Goal: Task Accomplishment & Management: Complete application form

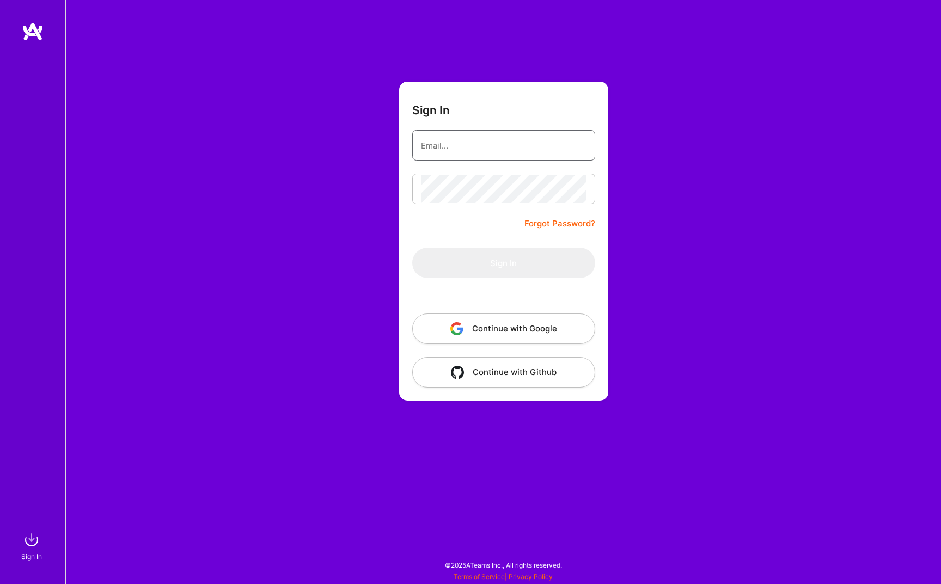
click at [473, 148] on input "email" at bounding box center [504, 146] width 166 height 28
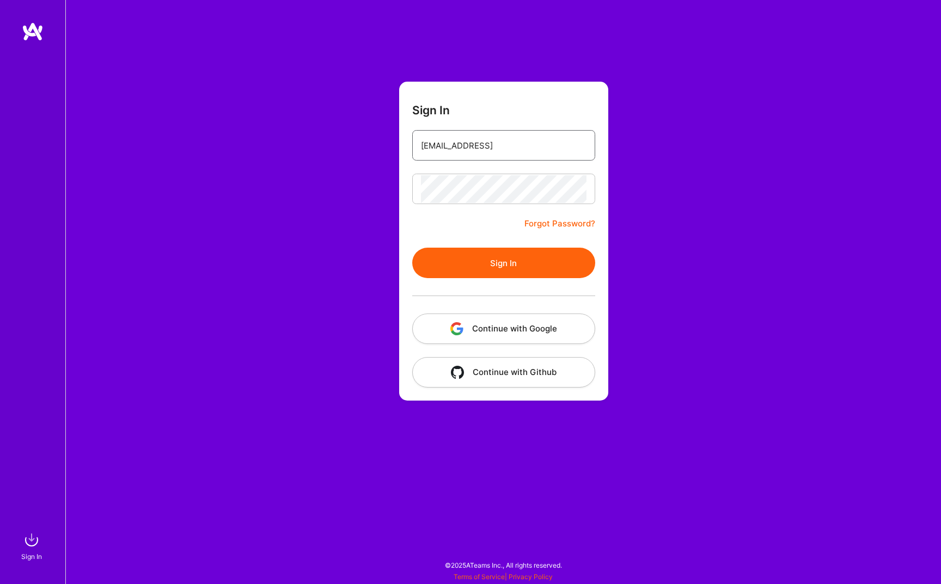
click at [553, 141] on input "[EMAIL_ADDRESS]" at bounding box center [504, 146] width 166 height 28
type input "[EMAIL_ADDRESS][DOMAIN_NAME]"
click at [433, 259] on button "Sign In" at bounding box center [503, 263] width 183 height 31
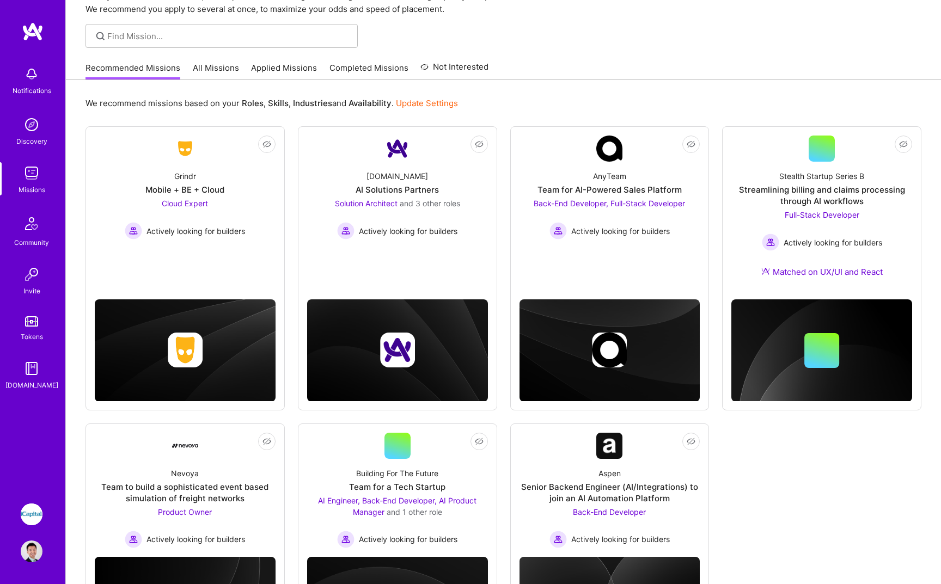
scroll to position [57, 0]
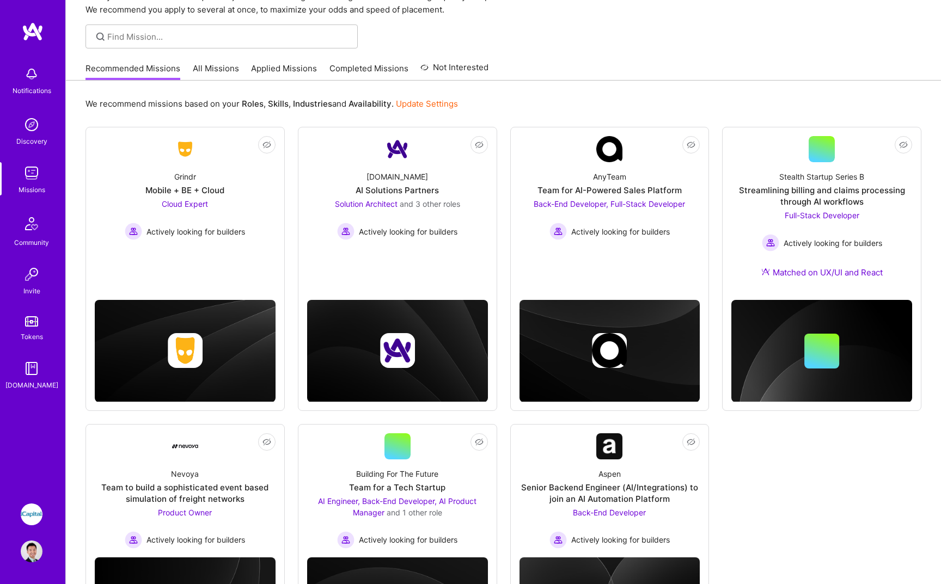
click at [40, 519] on img at bounding box center [32, 515] width 22 height 22
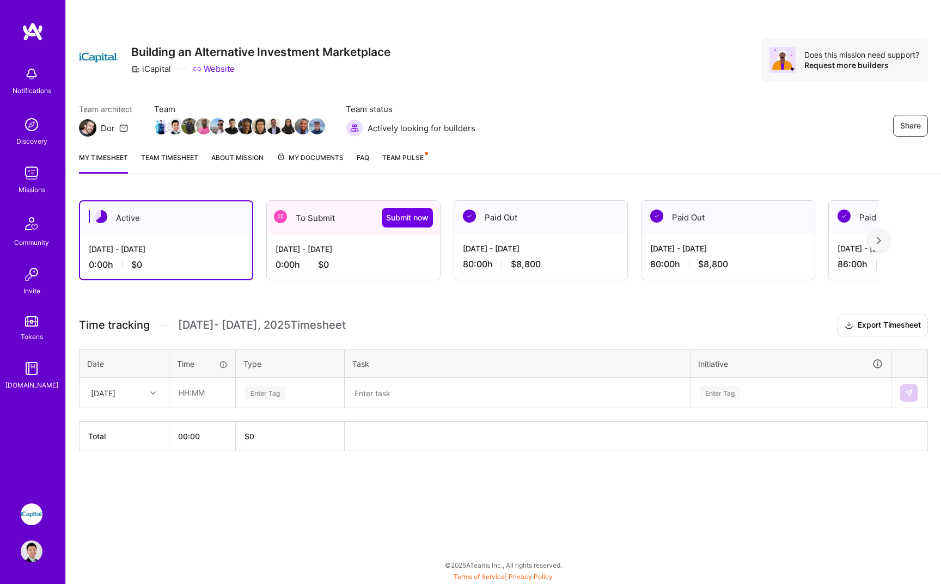
click at [329, 215] on div "To Submit Submit now" at bounding box center [353, 218] width 173 height 34
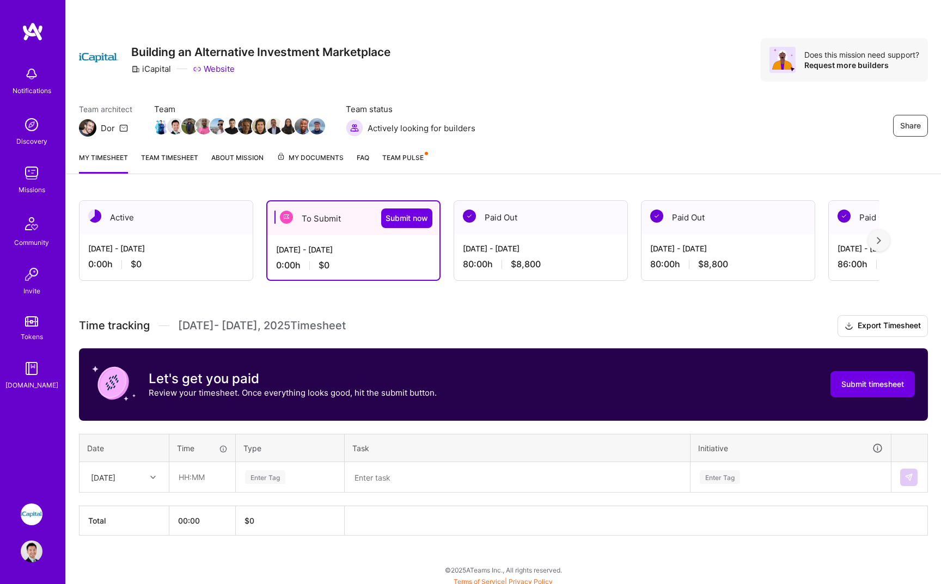
click at [172, 159] on link "Team timesheet" at bounding box center [169, 163] width 57 height 22
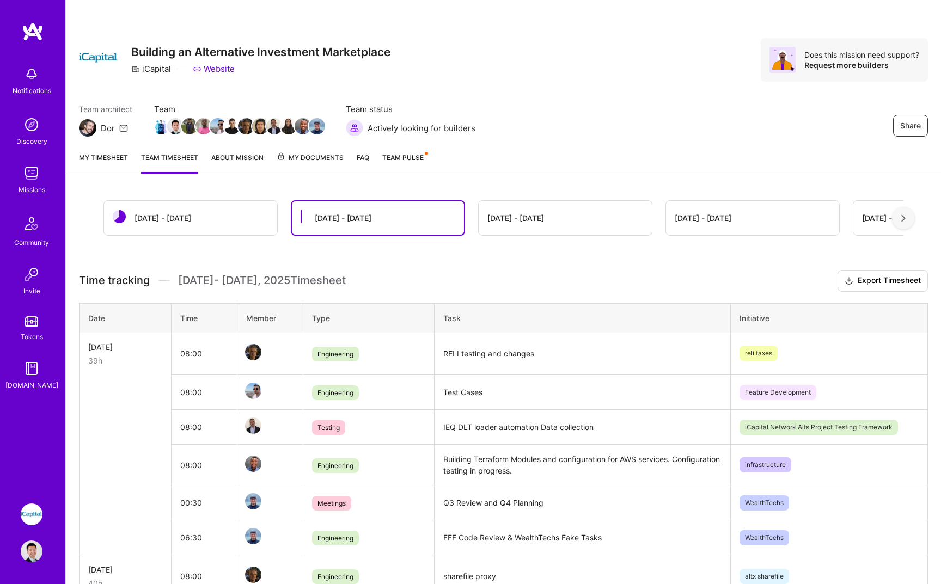
click at [120, 158] on link "My timesheet" at bounding box center [103, 163] width 49 height 22
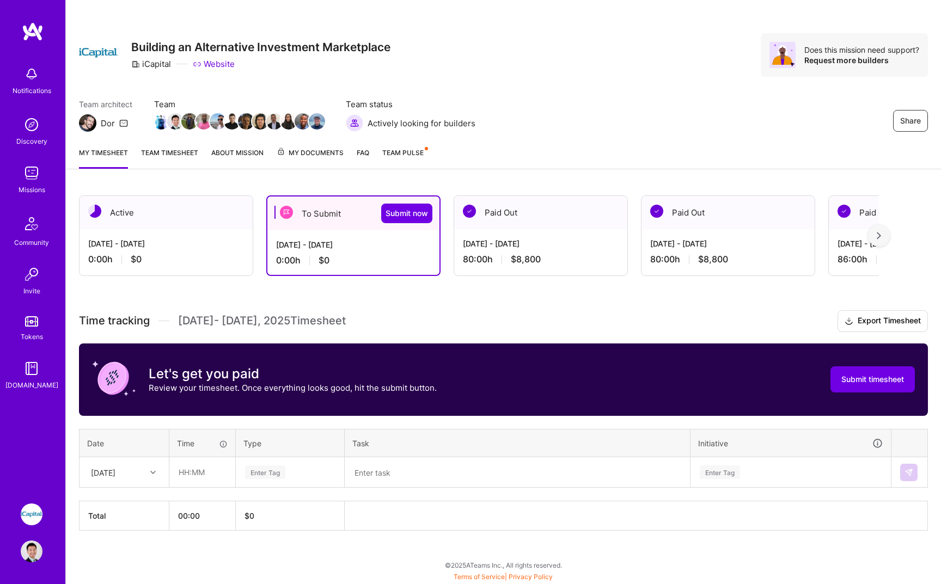
scroll to position [5, 0]
click at [114, 473] on div "[DATE]" at bounding box center [103, 472] width 25 height 11
click at [121, 563] on div "[DATE]" at bounding box center [124, 562] width 88 height 20
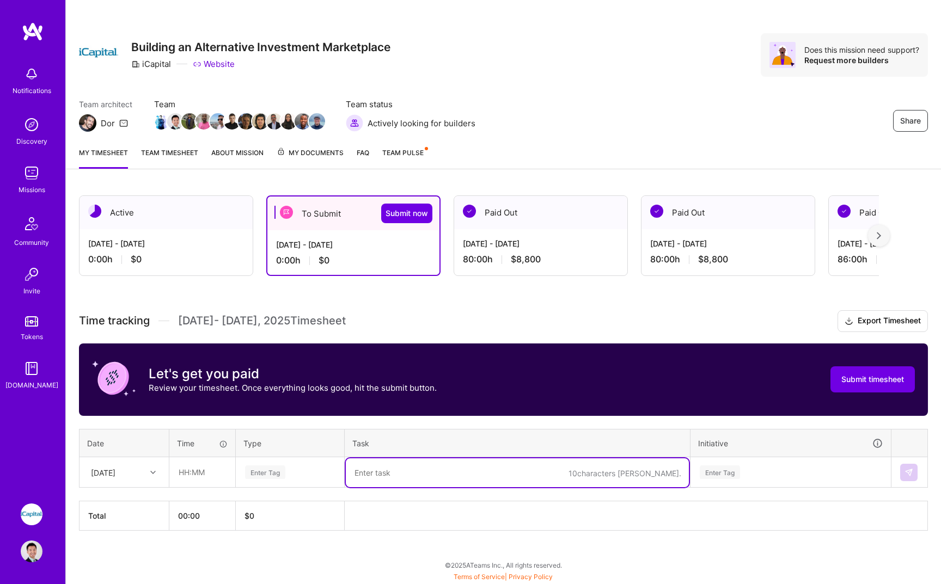
click at [450, 473] on textarea at bounding box center [517, 473] width 343 height 29
paste textarea "Enhance see_multi_asset_promo permission handling in learning centers and resou…"
type textarea "Enhance see_multi_asset_promo permission handling in learning centers and resou…"
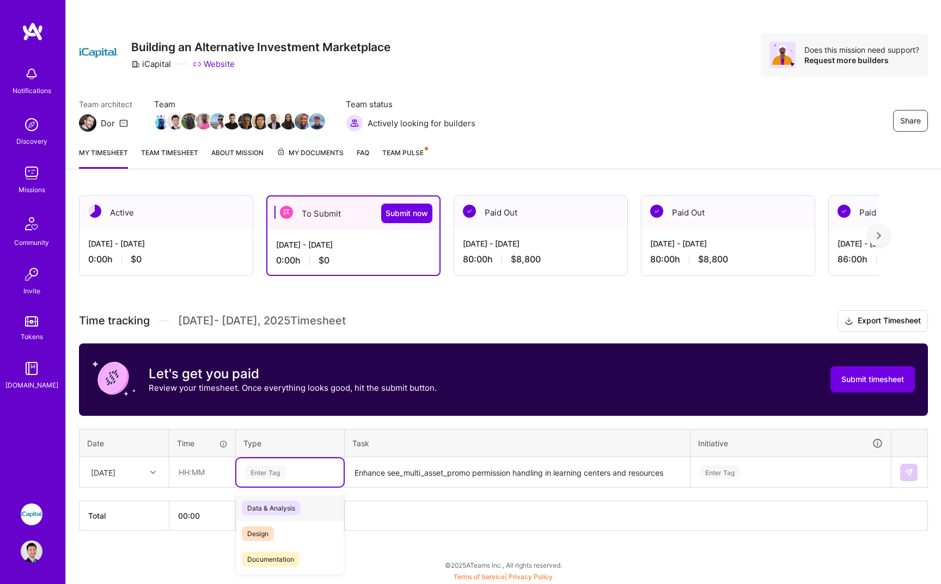
click at [309, 472] on div "Enter Tag" at bounding box center [290, 473] width 92 height 14
type input "en"
click at [276, 532] on span "Engineering" at bounding box center [265, 534] width 47 height 15
click at [198, 475] on input "text" at bounding box center [202, 472] width 65 height 29
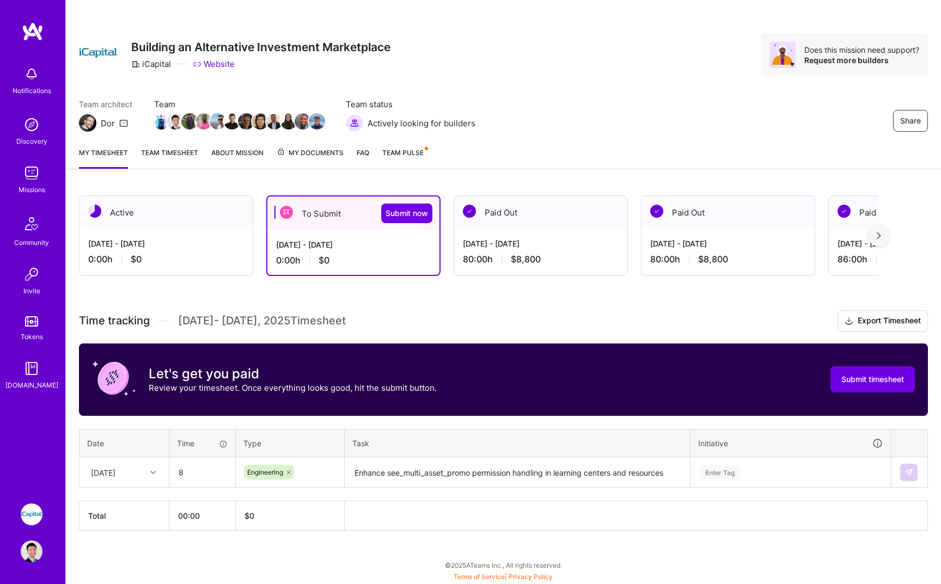
type input "08:00"
click at [748, 474] on div "Enter Tag" at bounding box center [790, 473] width 199 height 28
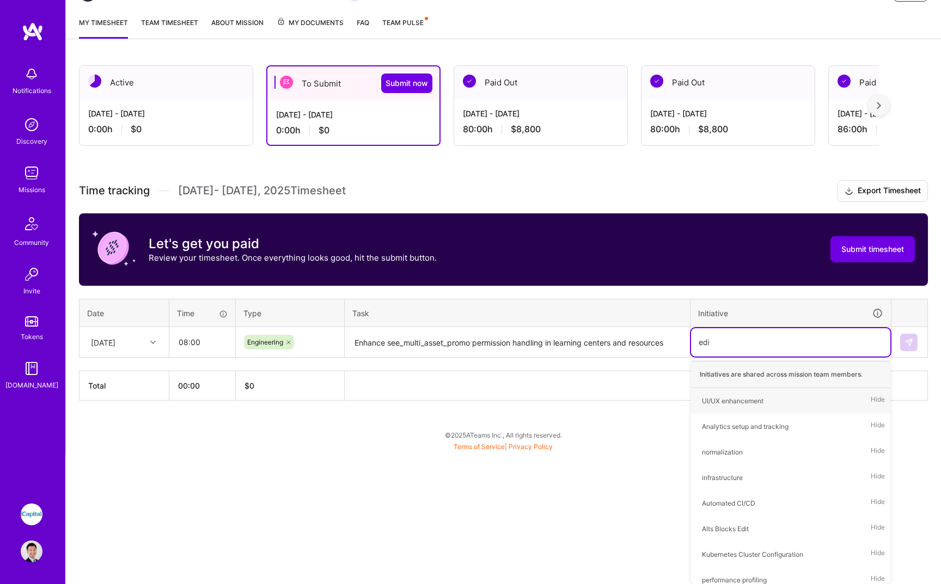
scroll to position [5, 0]
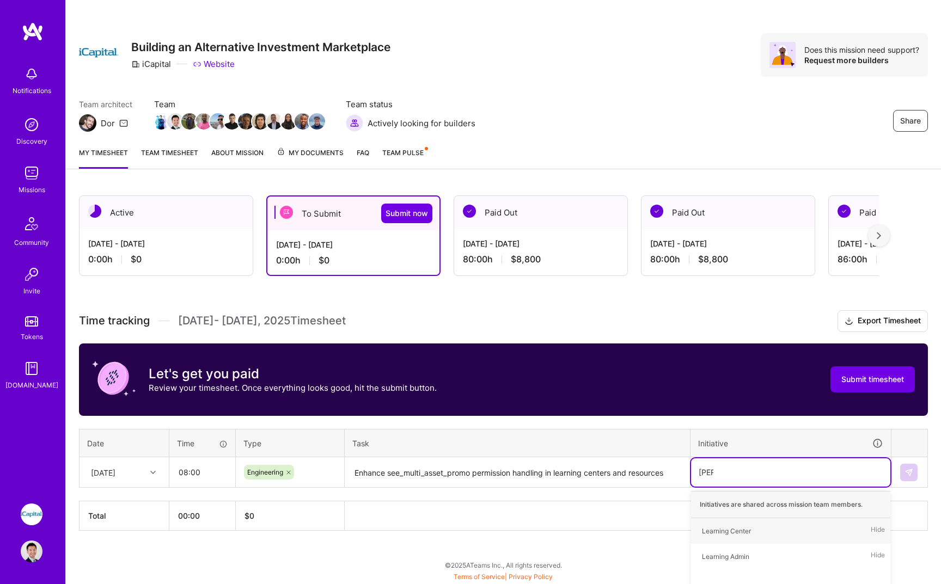
type input "learn"
click at [761, 538] on div "Learning Center Hide" at bounding box center [790, 532] width 199 height 26
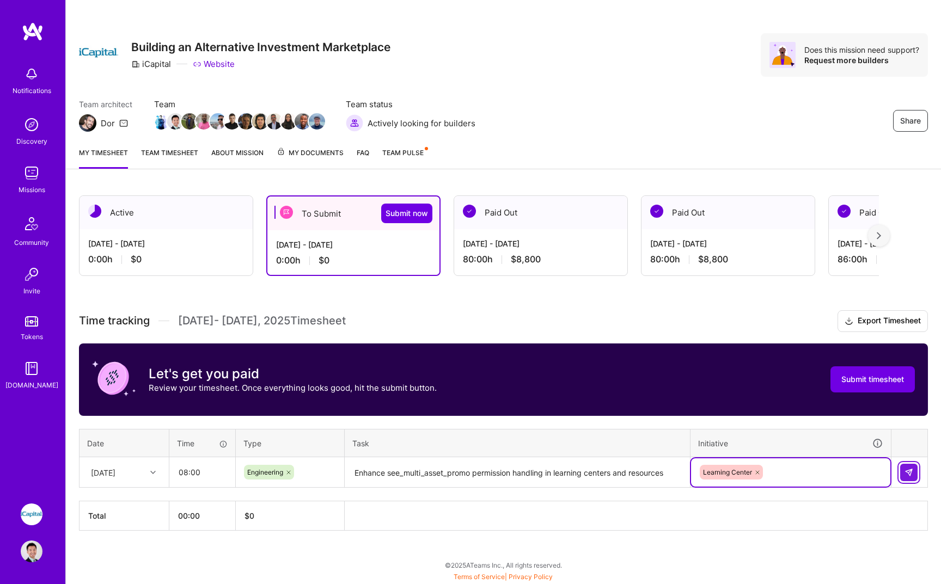
click at [912, 475] on img at bounding box center [909, 472] width 9 height 9
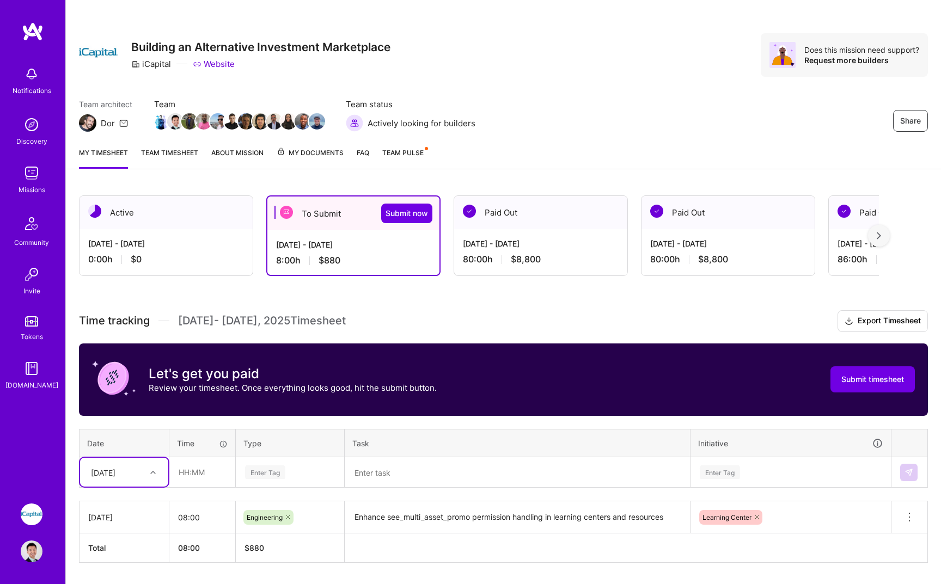
click at [138, 475] on div "option [DATE], selected. Select is focused ,type to refine list, press Down to …" at bounding box center [124, 472] width 88 height 29
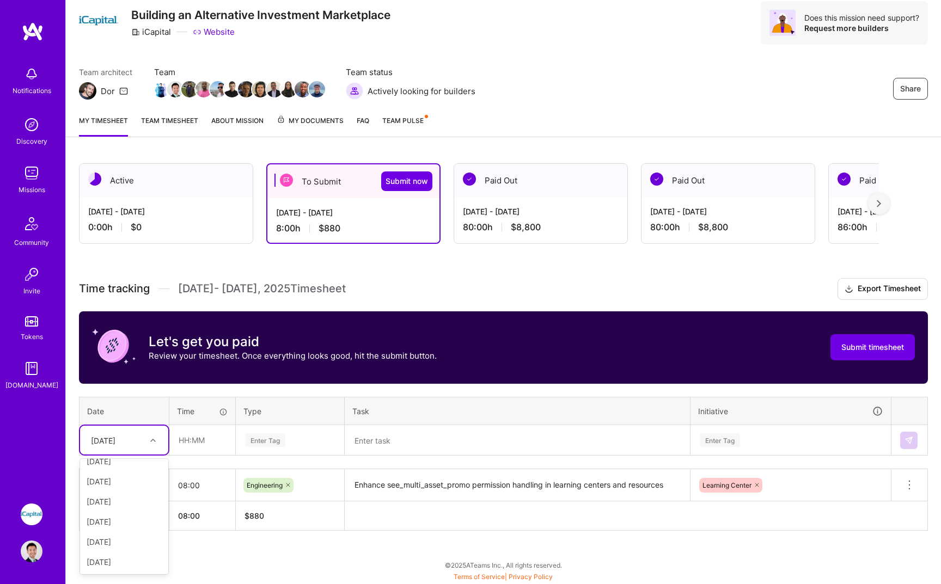
scroll to position [171, 0]
click at [130, 559] on div "[DATE]" at bounding box center [124, 562] width 88 height 20
click at [208, 453] on input "text" at bounding box center [202, 440] width 65 height 29
type input "08:00"
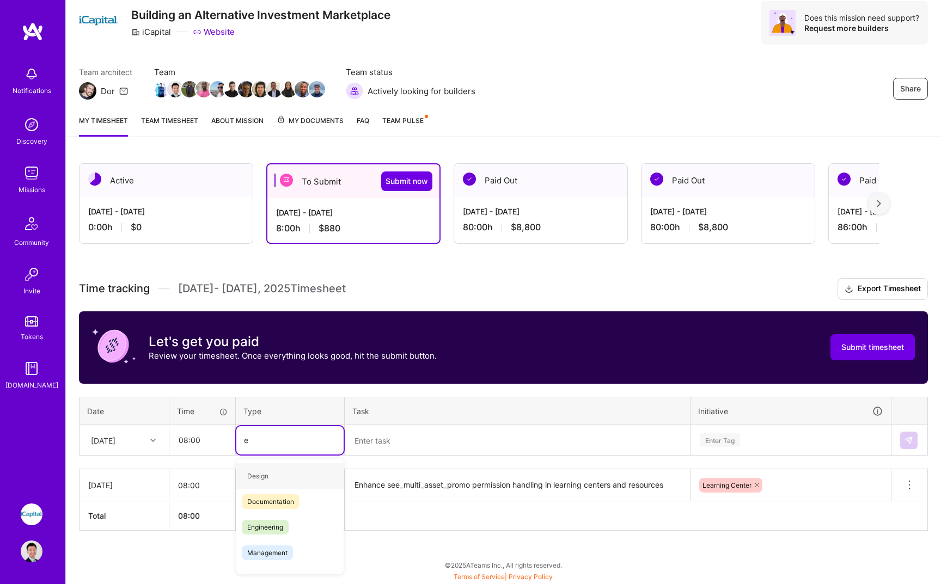
type input "en"
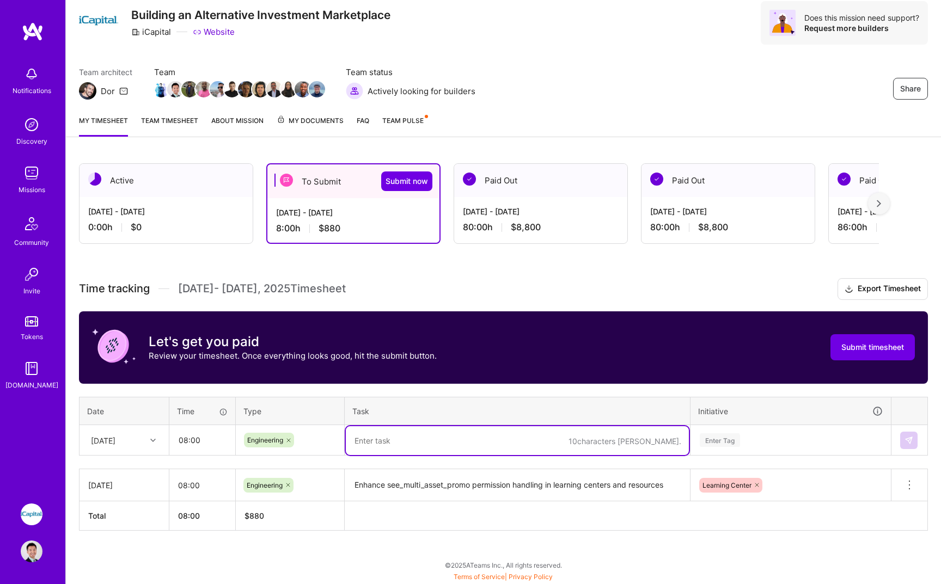
paste textarea "feat: Add see_multi_asset_promo permission check in Education app"
type textarea "feat: Add see_multi_asset_promo permission check in Education app"
click at [809, 446] on div "Enter Tag" at bounding box center [790, 440] width 199 height 28
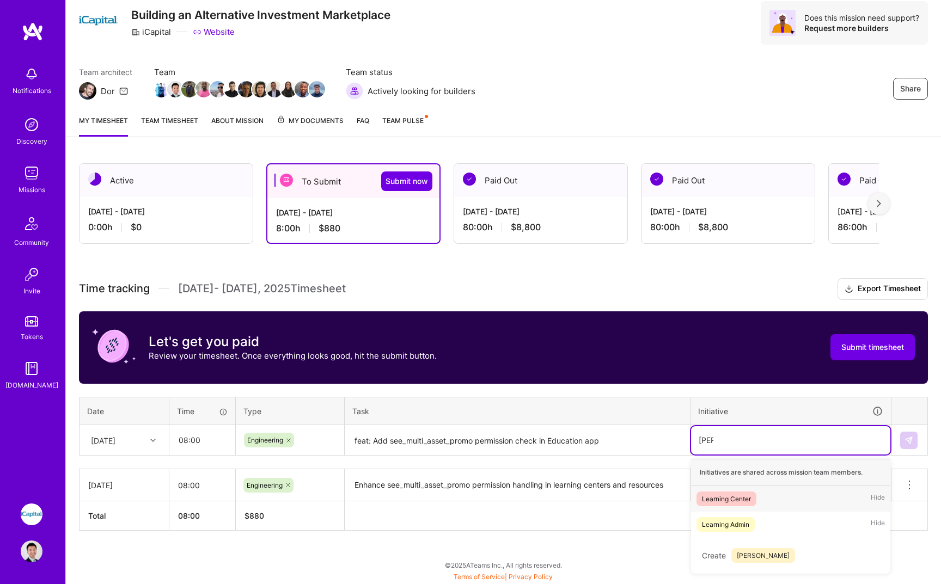
scroll to position [37, 0]
type input "learn"
click at [798, 499] on div "Learning Center Hide" at bounding box center [790, 499] width 199 height 26
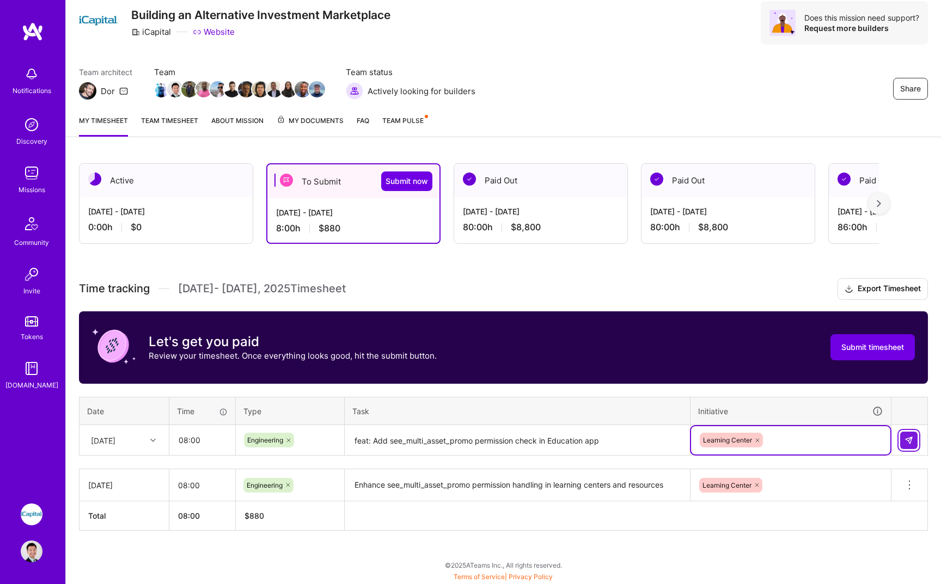
click at [909, 442] on img at bounding box center [909, 440] width 9 height 9
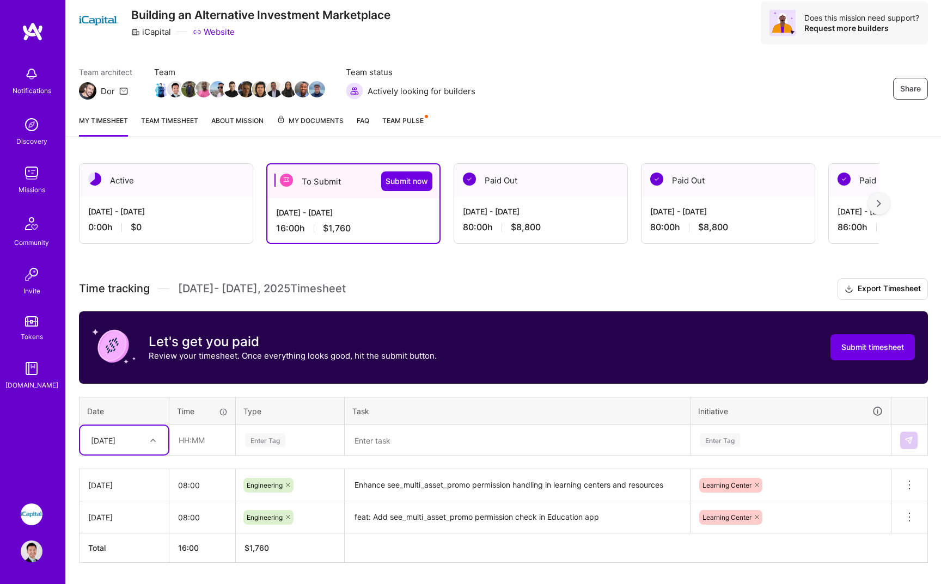
click at [120, 446] on div "option [DATE], selected. Select is focused ,type to refine list, press Down to …" at bounding box center [124, 440] width 88 height 29
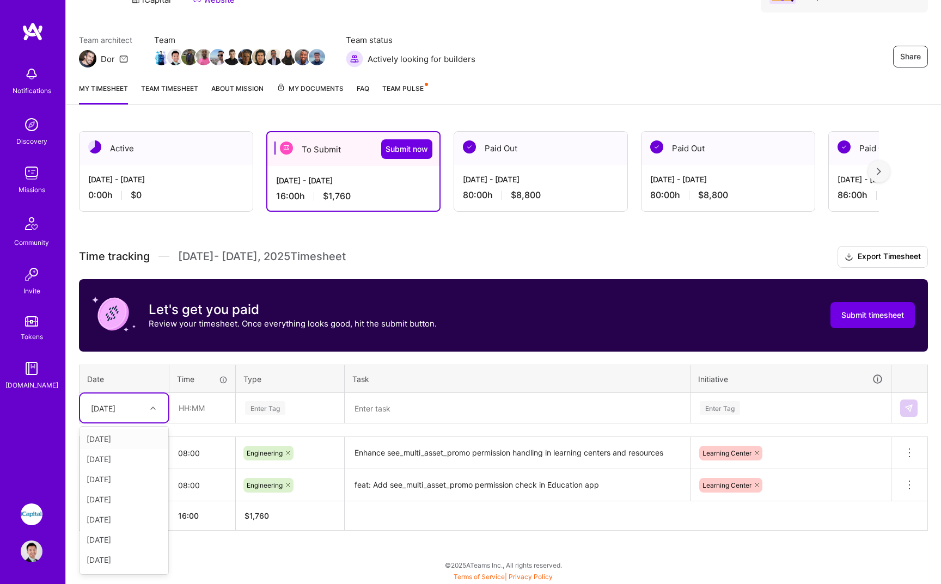
scroll to position [139, 0]
click at [142, 504] on div "[DATE]" at bounding box center [124, 502] width 88 height 20
click at [209, 411] on input "text" at bounding box center [202, 408] width 65 height 29
type input "08:00"
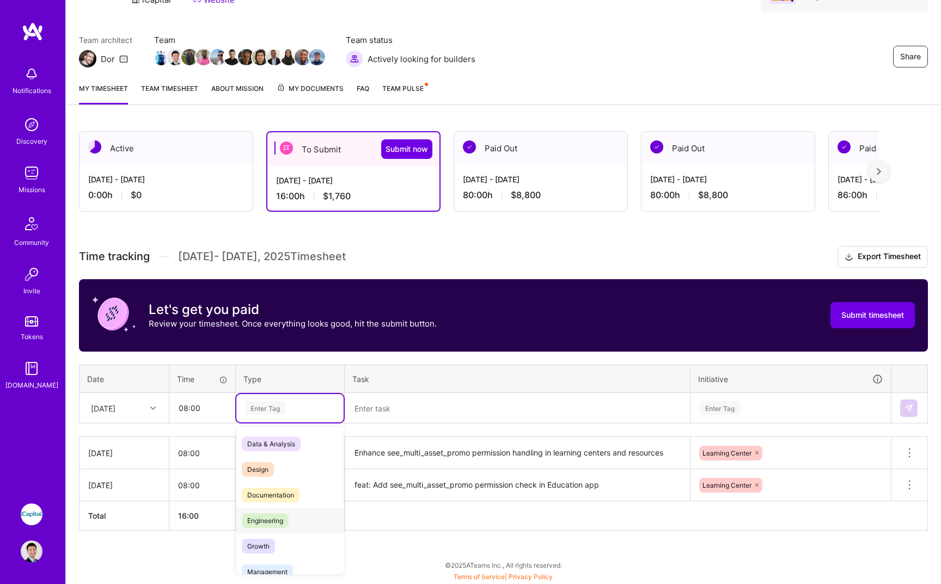
click at [267, 519] on span "Engineering" at bounding box center [265, 521] width 47 height 15
click at [446, 418] on textarea at bounding box center [517, 408] width 343 height 29
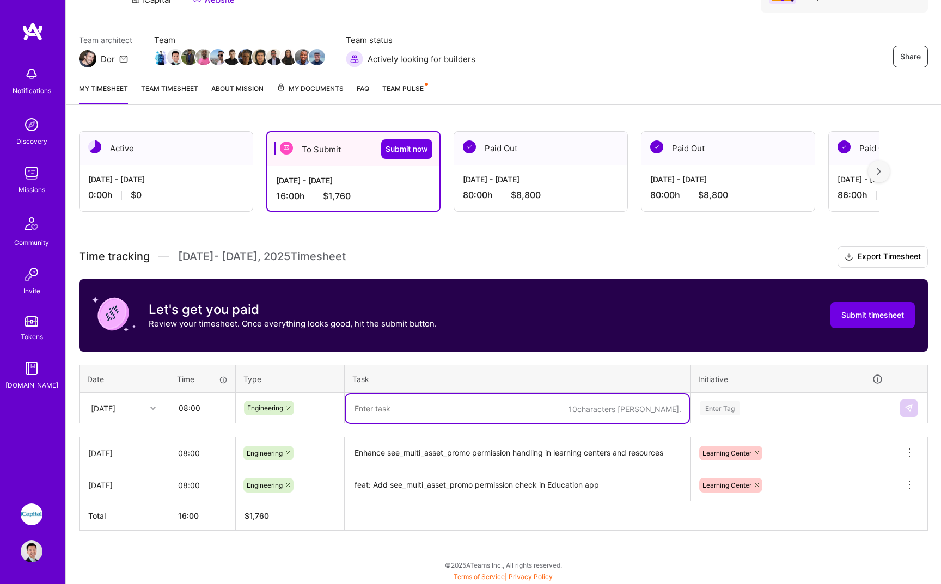
paste textarea "feat: add ReportListWidget for generating and downloading reports"
type textarea "feat: add ReportListWidget for generating and downloading reports"
click at [758, 394] on div "Enter Tag" at bounding box center [790, 408] width 199 height 28
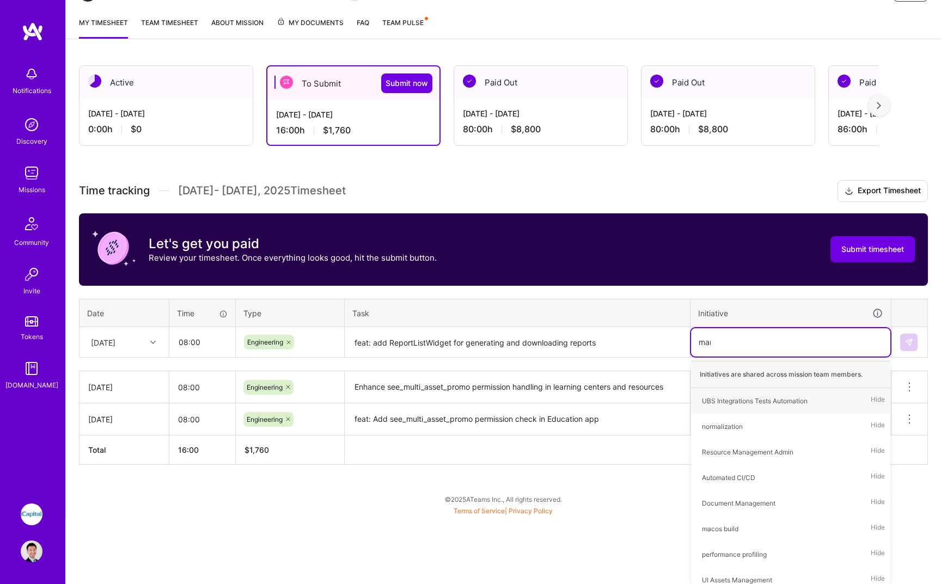
scroll to position [78, 0]
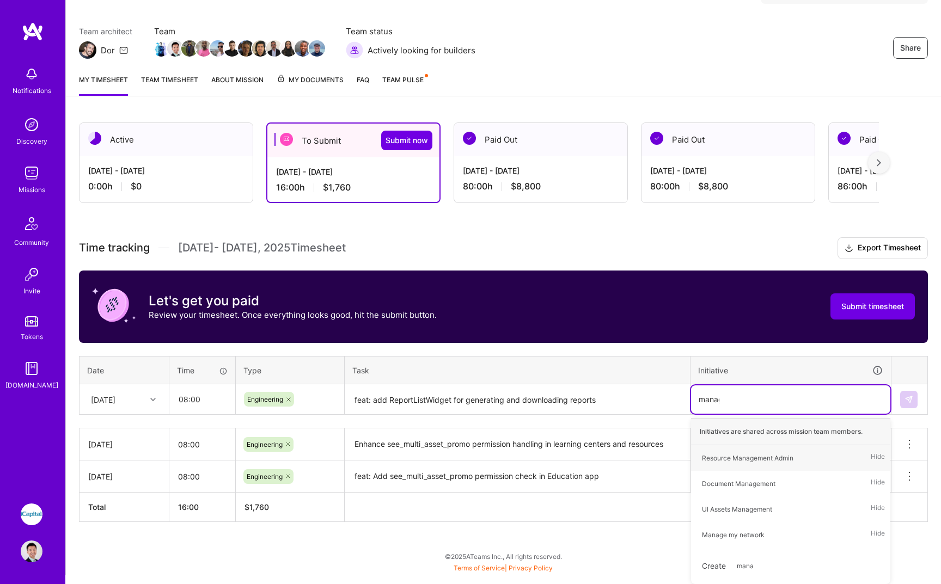
type input "manage"
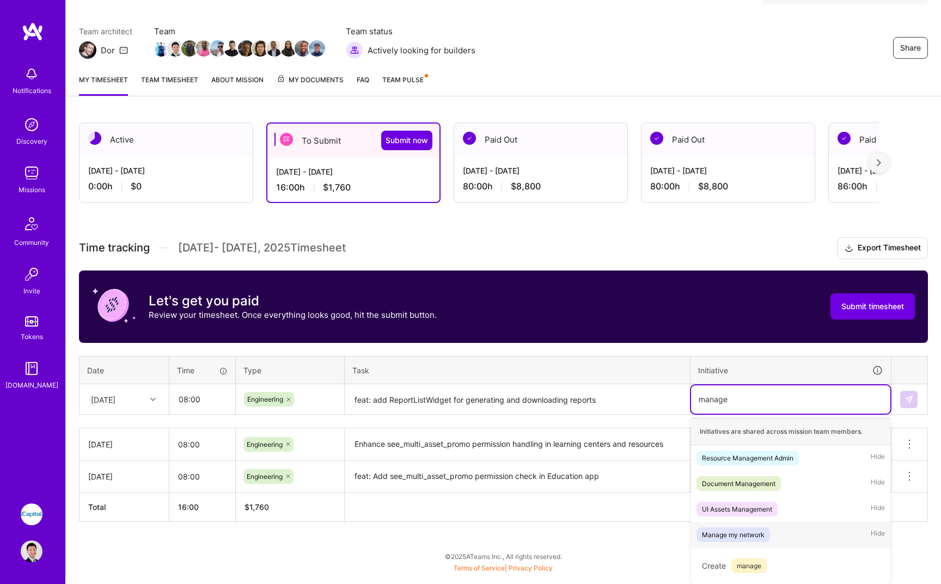
click at [798, 537] on div "Manage my network Hide" at bounding box center [790, 535] width 199 height 26
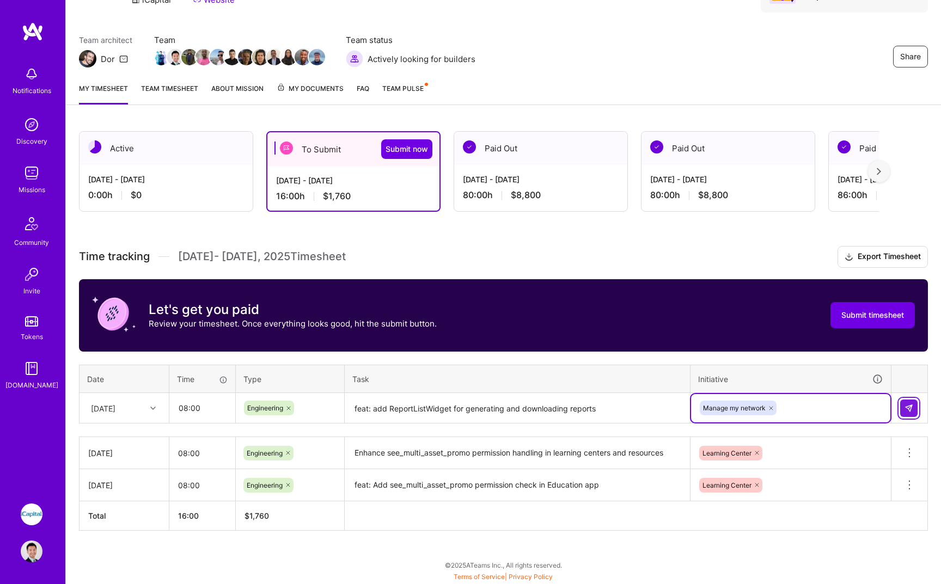
click at [907, 407] on img at bounding box center [909, 408] width 9 height 9
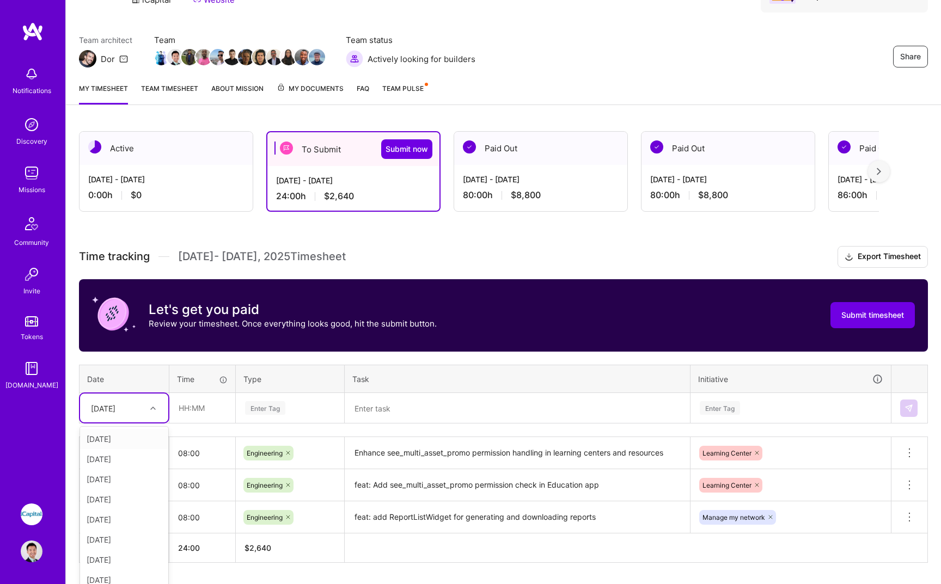
click at [136, 406] on div "[DATE]" at bounding box center [116, 408] width 60 height 18
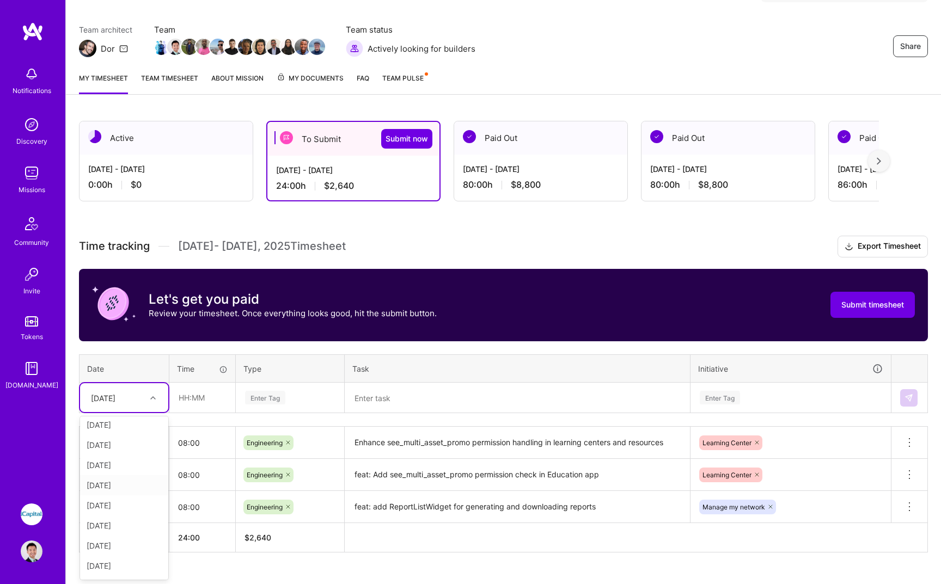
scroll to position [123, 0]
click at [131, 487] on div "[DATE]" at bounding box center [124, 487] width 88 height 20
click at [197, 394] on input "text" at bounding box center [202, 397] width 65 height 29
type input "08:00"
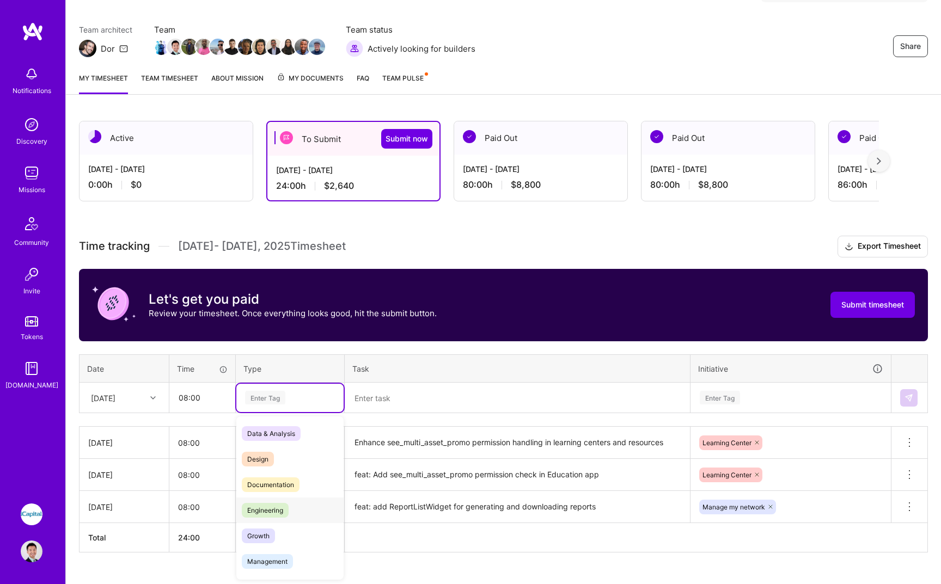
click at [284, 510] on span "Engineering" at bounding box center [265, 510] width 47 height 15
click at [465, 406] on textarea at bounding box center [517, 398] width 343 height 29
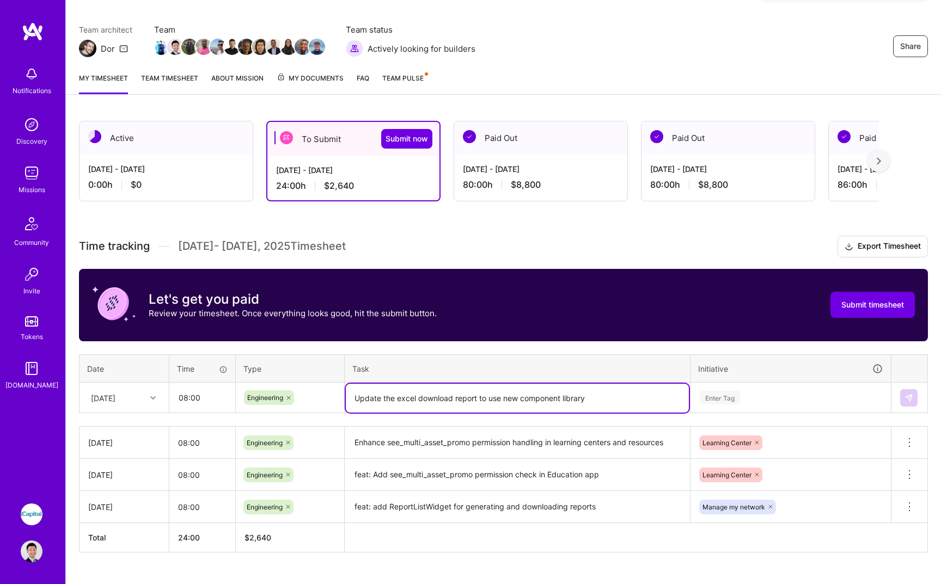
type textarea "Update the excel download report to use new component library"
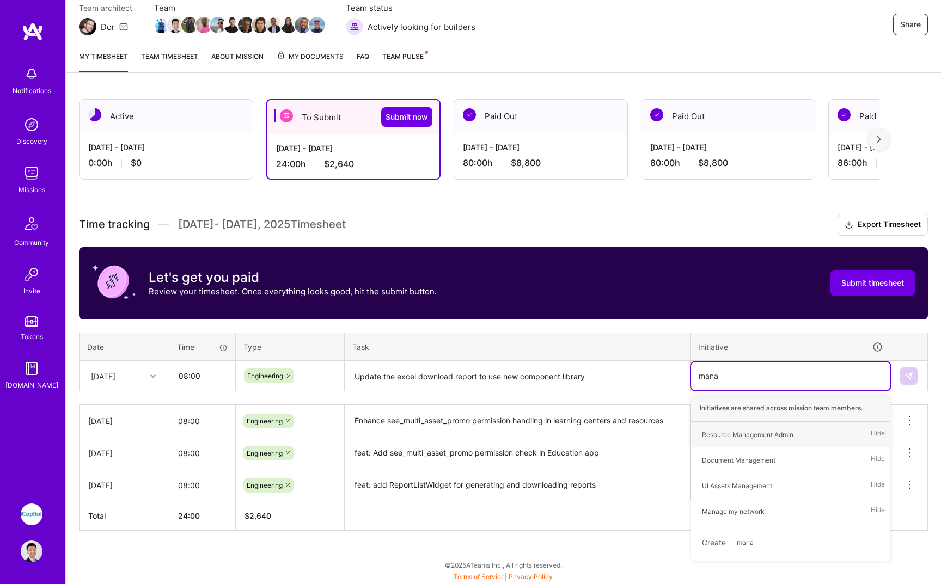
scroll to position [101, 0]
type input "manage"
click at [753, 513] on div "Manage my network" at bounding box center [733, 511] width 63 height 11
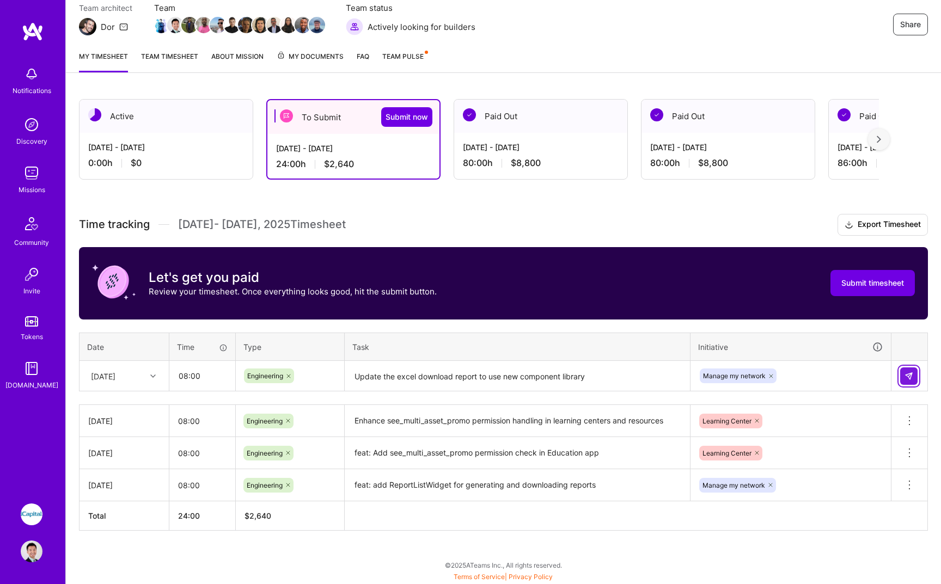
click at [906, 379] on img at bounding box center [909, 376] width 9 height 9
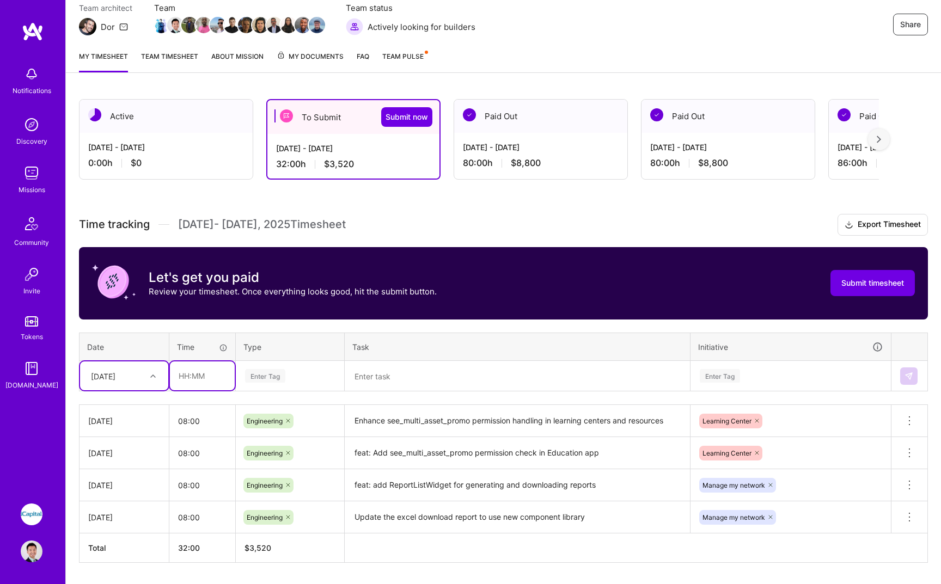
click at [205, 379] on input "text" at bounding box center [202, 376] width 65 height 29
type input "08:00"
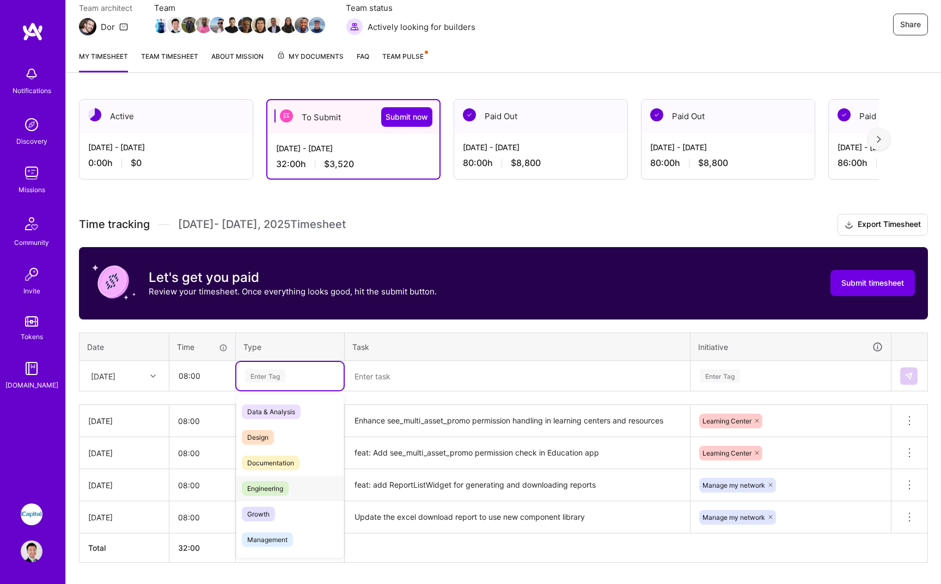
click at [272, 483] on span "Engineering" at bounding box center [265, 488] width 47 height 15
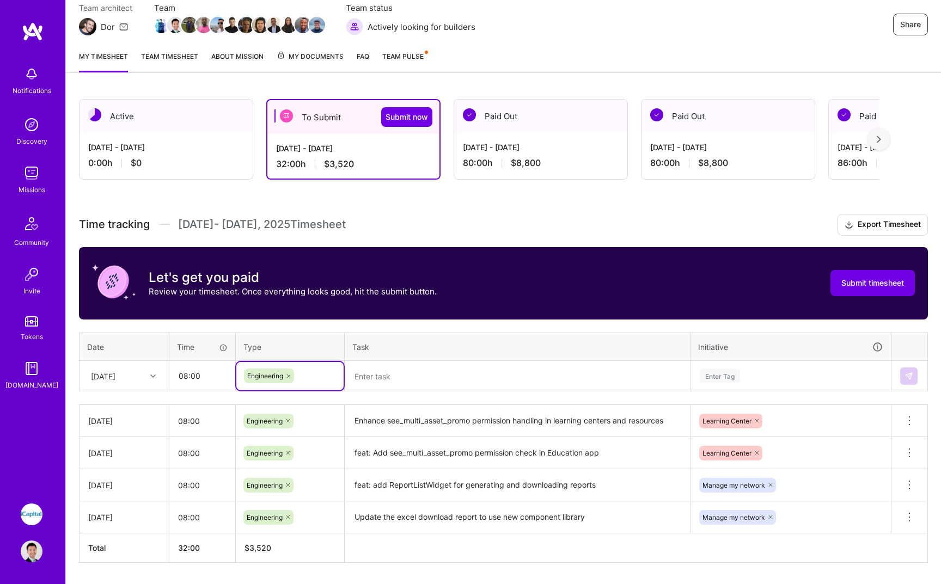
click at [438, 389] on textarea at bounding box center [517, 376] width 343 height 29
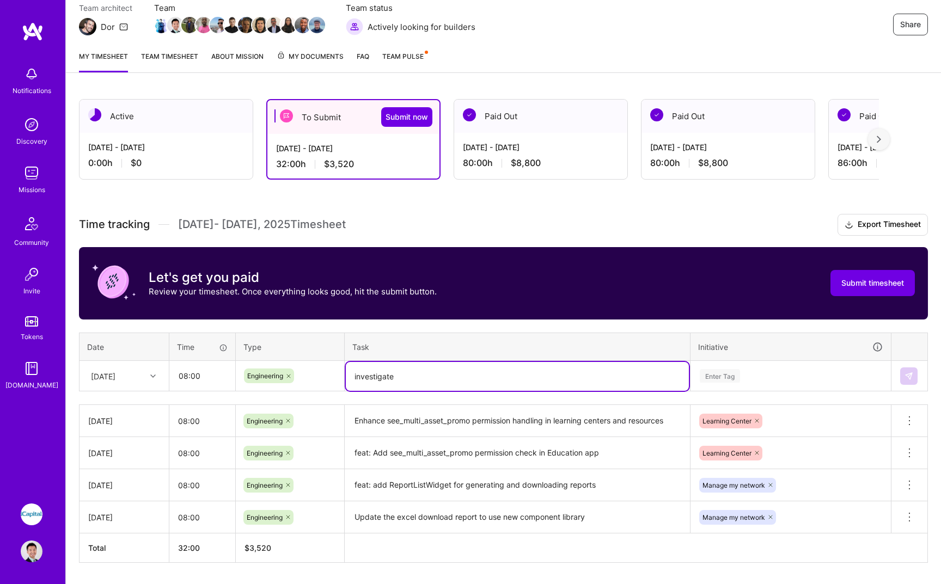
paste textarea "report-requests"
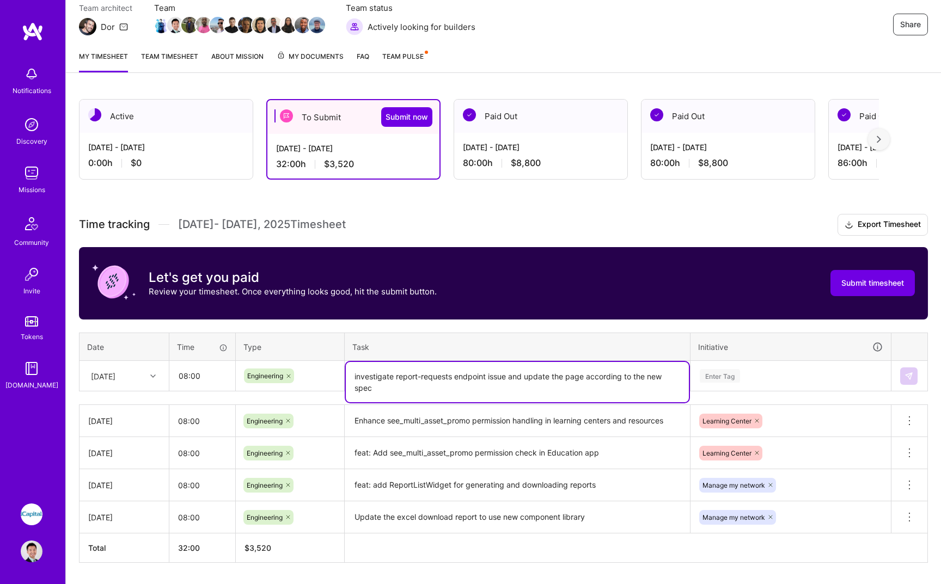
type textarea "investigate report-requests endpoint issue and update the page according to the…"
click at [742, 362] on div "Enter Tag" at bounding box center [790, 376] width 199 height 28
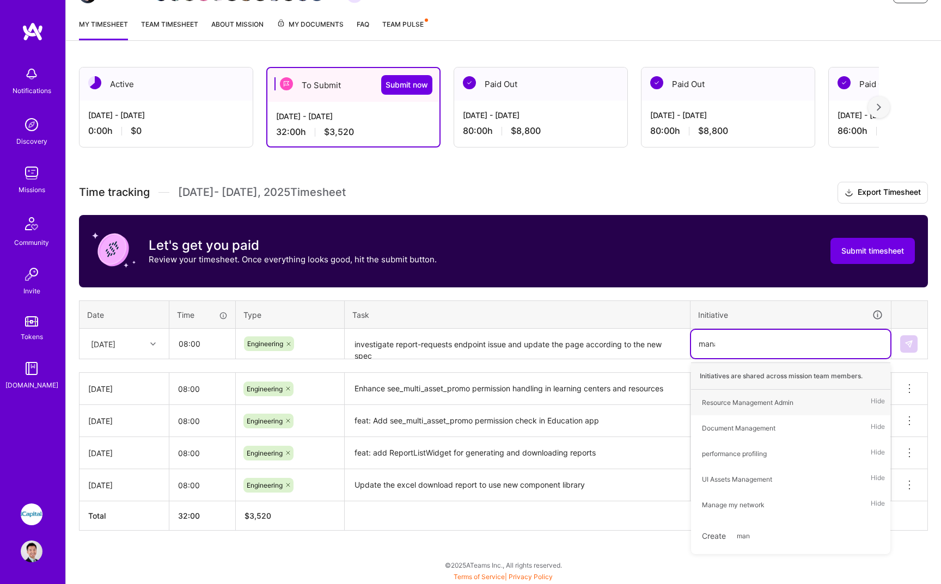
scroll to position [133, 0]
type input "manage"
click at [802, 476] on div "Manage my network Hide" at bounding box center [790, 480] width 199 height 26
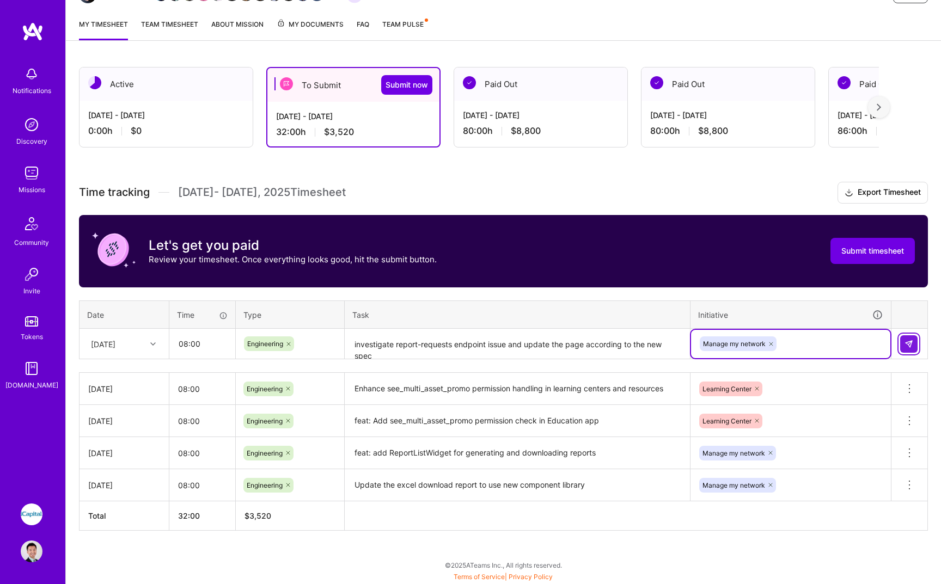
click at [911, 346] on img at bounding box center [909, 344] width 9 height 9
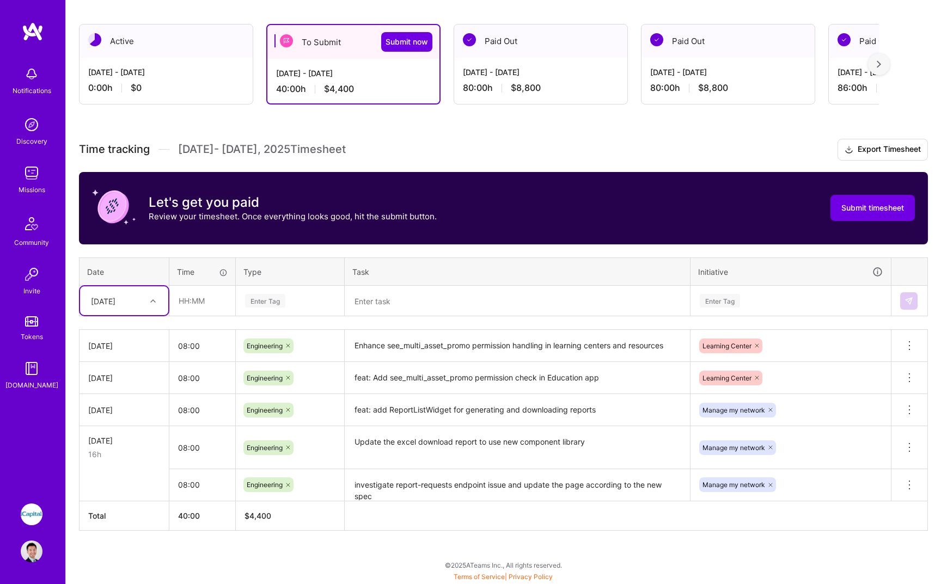
scroll to position [176, 0]
click at [135, 306] on div "[DATE]" at bounding box center [116, 301] width 60 height 18
click at [125, 370] on div "[DATE]" at bounding box center [124, 370] width 88 height 20
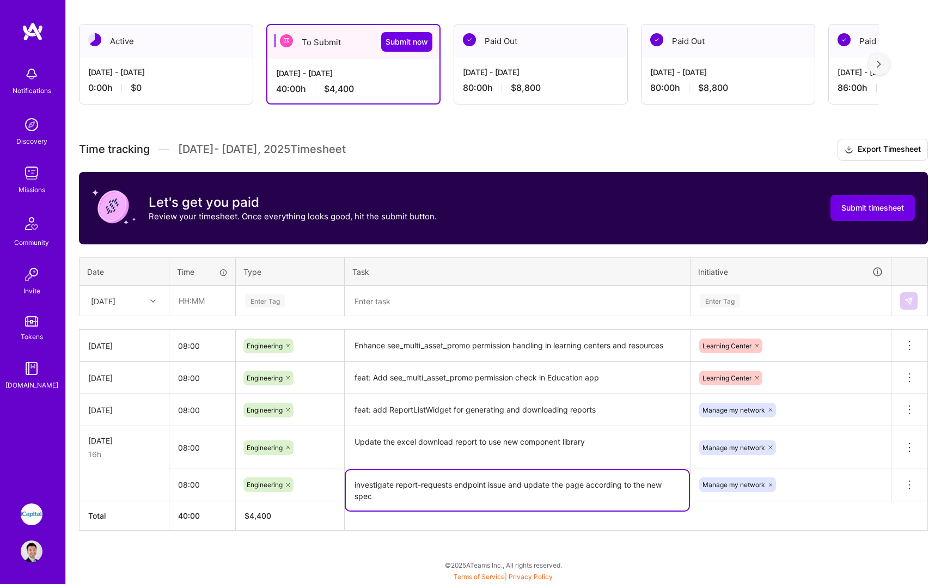
drag, startPoint x: 430, startPoint y: 493, endPoint x: 338, endPoint y: 486, distance: 92.3
click at [338, 486] on tr "08:00 Engineering investigate report-requests endpoint issue and update the pag…" at bounding box center [504, 485] width 849 height 32
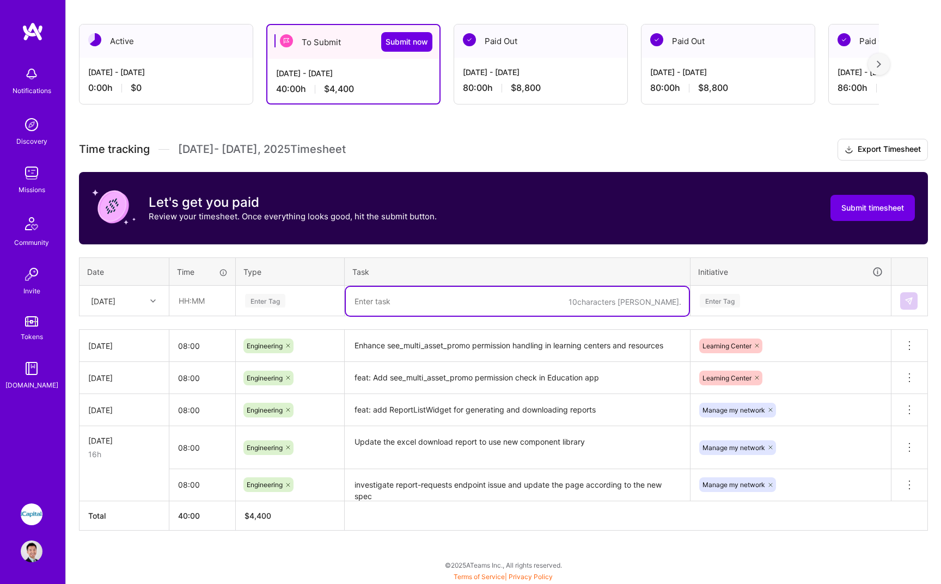
click at [450, 293] on textarea at bounding box center [517, 301] width 343 height 29
paste textarea "investigate report-requests endpoint issue and update the page according to the…"
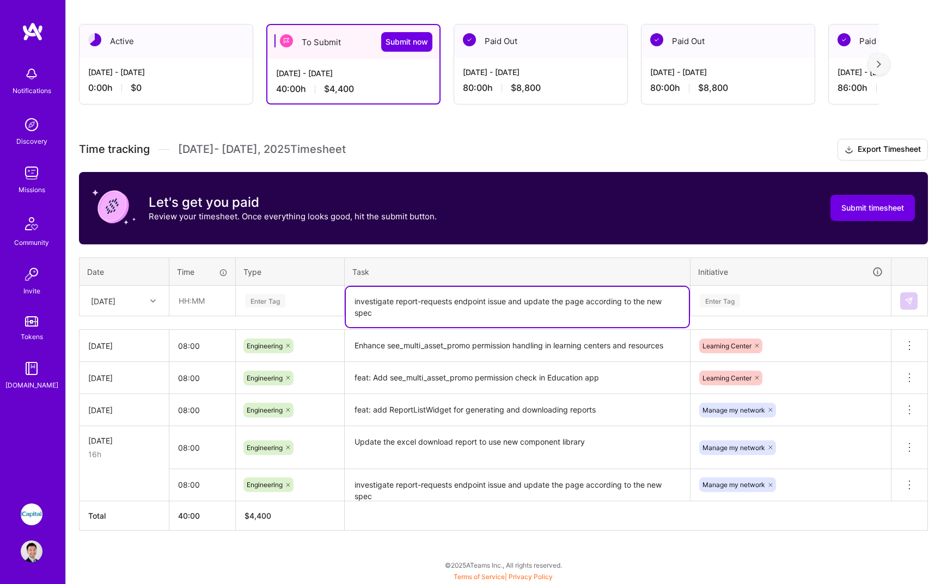
type textarea "investigate report-requests endpoint issue and update the page according to the…"
click at [211, 297] on input "text" at bounding box center [202, 300] width 65 height 29
type input "08:00"
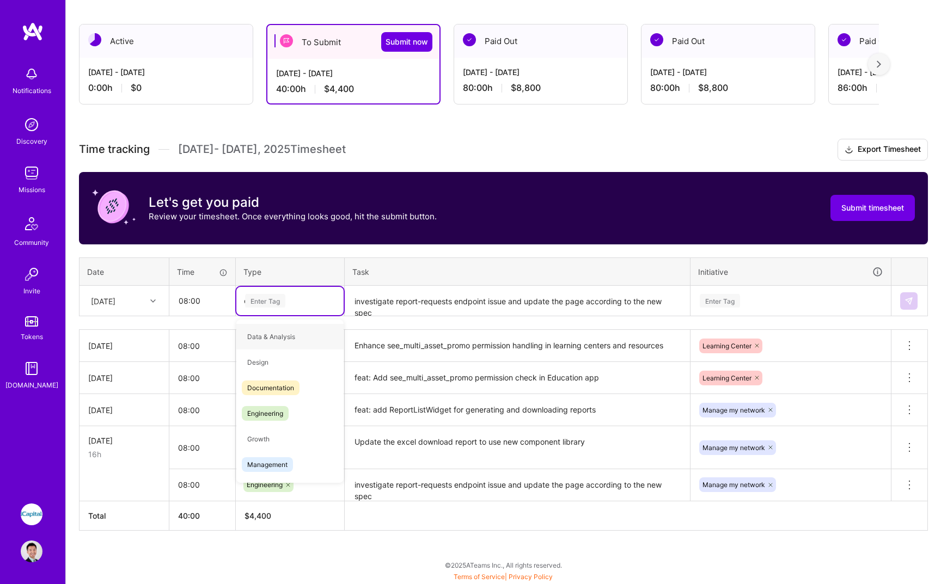
type input "en"
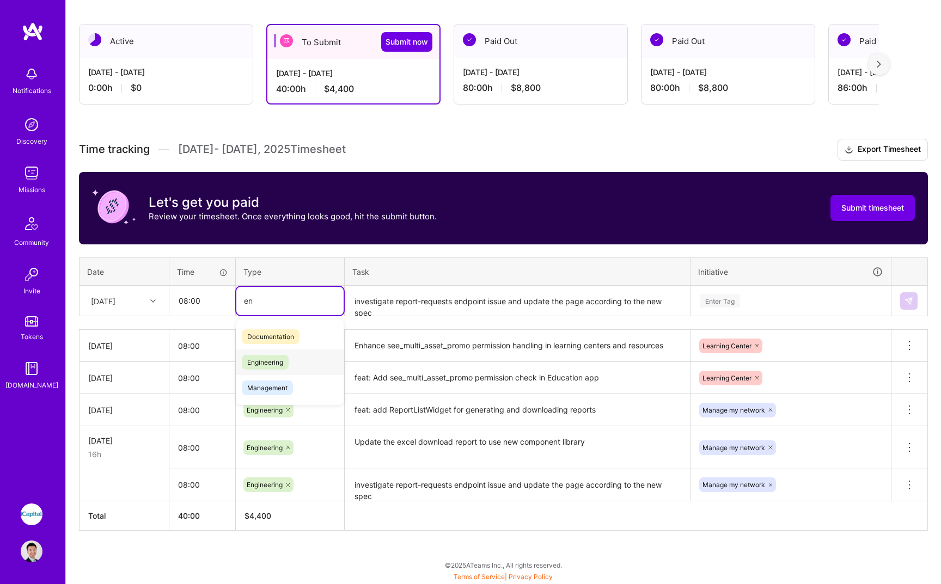
click at [271, 366] on span "Engineering" at bounding box center [265, 362] width 47 height 15
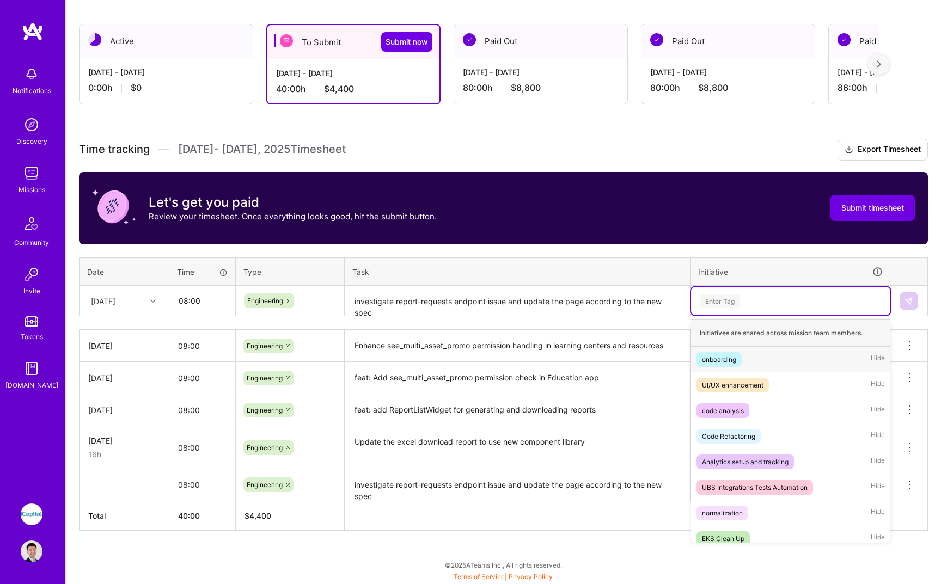
click at [770, 309] on div "Enter Tag" at bounding box center [790, 301] width 199 height 28
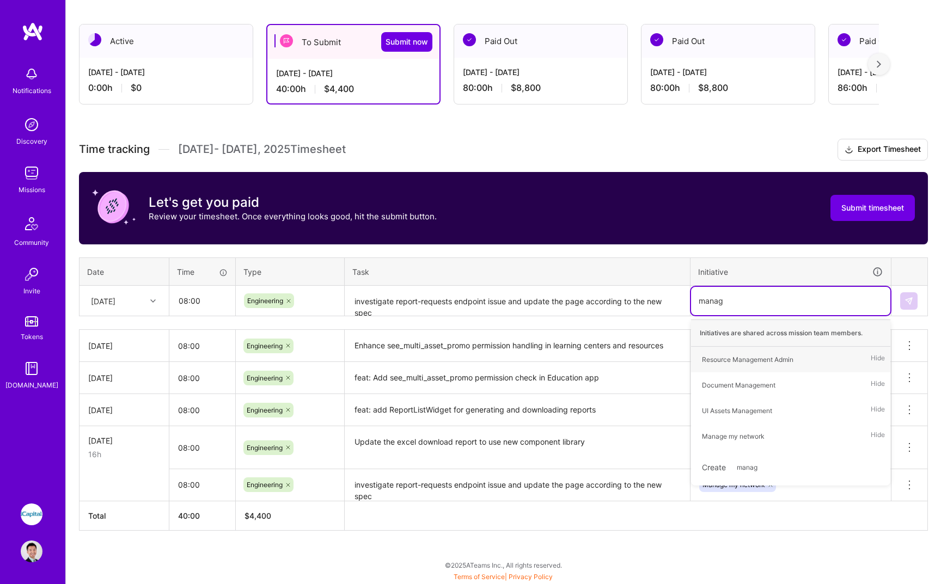
type input "manage"
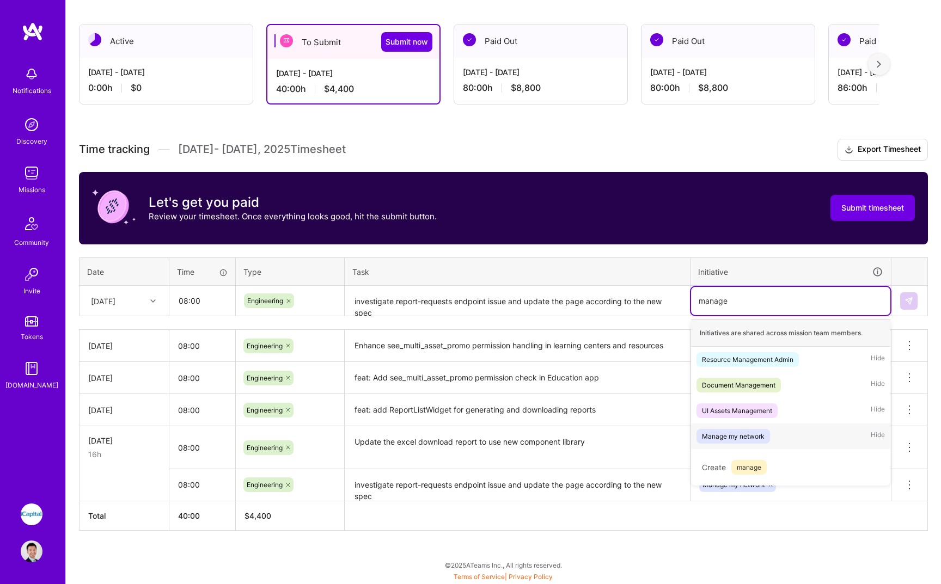
click at [793, 435] on div "Manage my network Hide" at bounding box center [790, 437] width 199 height 26
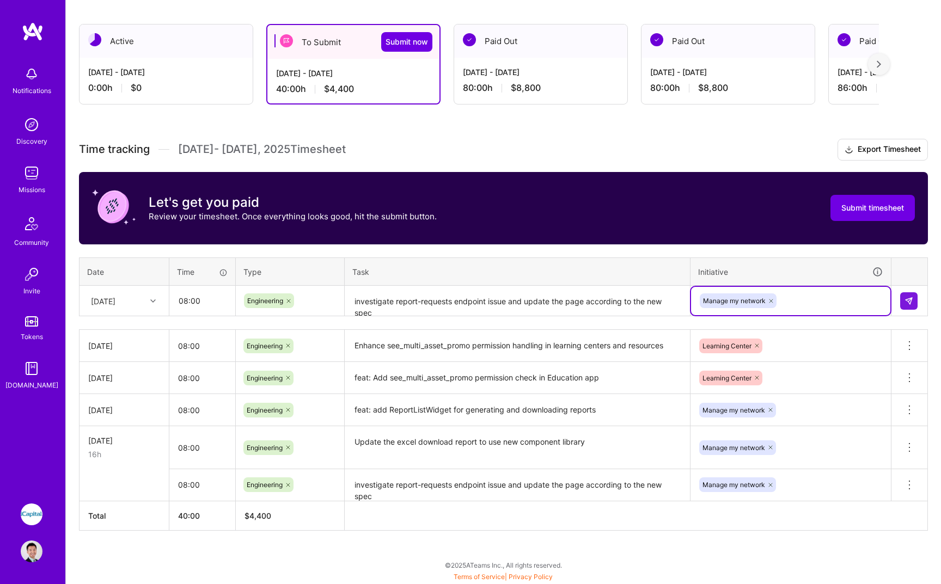
click at [910, 488] on icon at bounding box center [909, 485] width 13 height 13
click at [901, 501] on button "Delete row" at bounding box center [883, 504] width 57 height 27
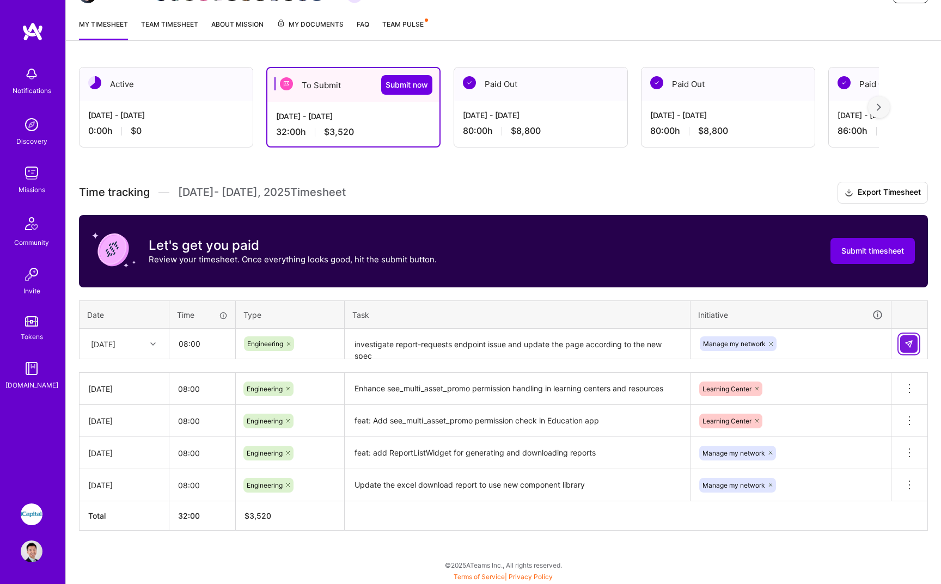
click at [911, 345] on img at bounding box center [909, 344] width 9 height 9
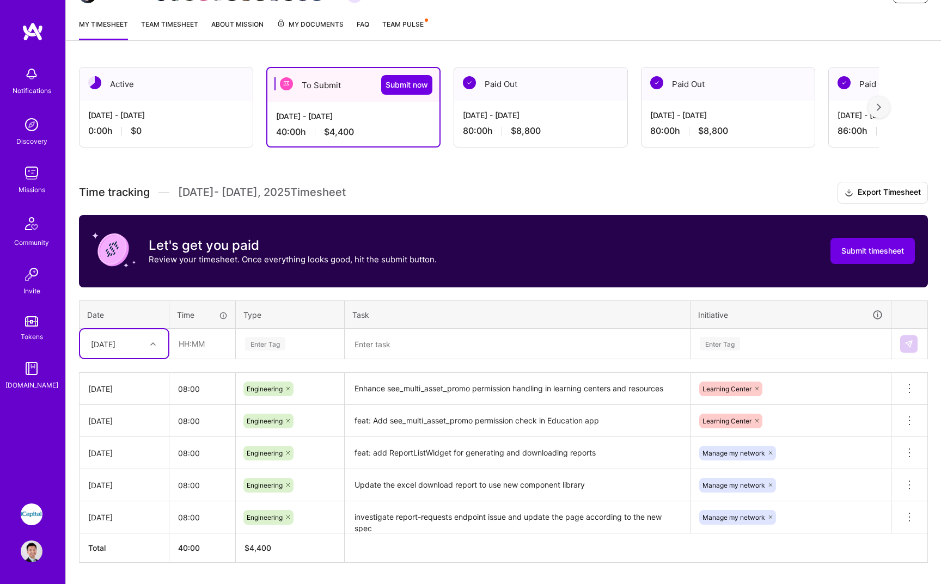
click at [115, 341] on div "[DATE]" at bounding box center [103, 343] width 25 height 11
click at [131, 336] on div "[DATE]" at bounding box center [116, 344] width 60 height 18
click at [130, 511] on div "[DATE]" at bounding box center [124, 516] width 88 height 20
click at [216, 353] on input "text" at bounding box center [202, 344] width 65 height 29
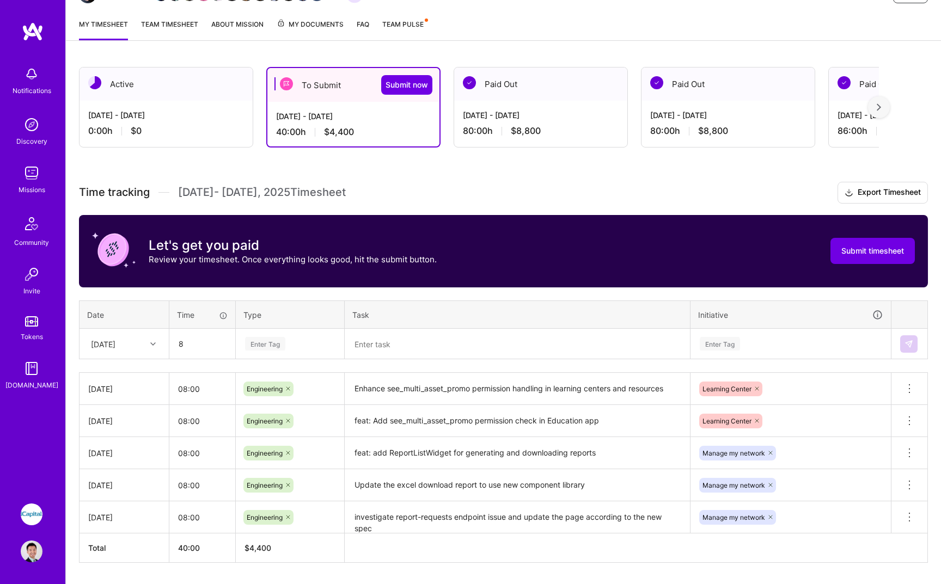
type input "08:00"
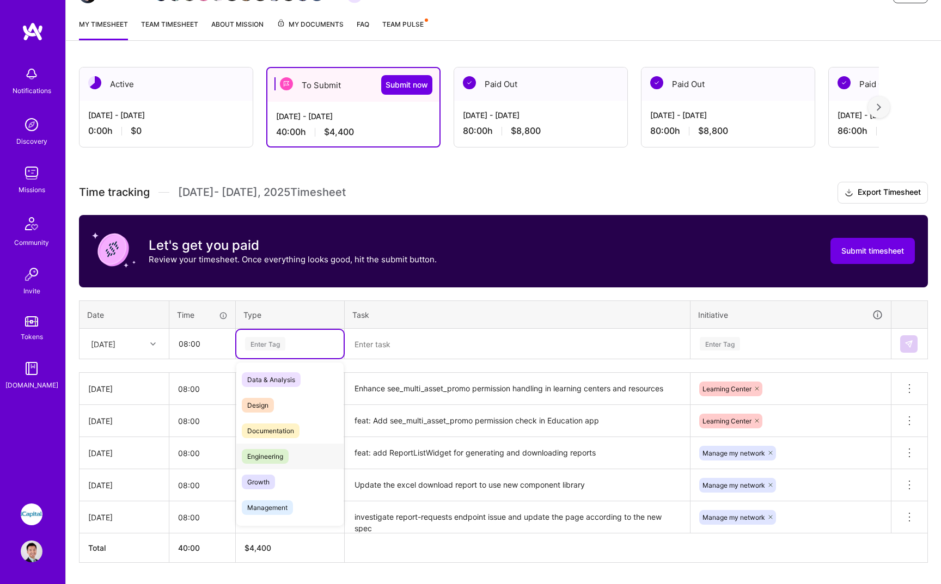
click at [268, 447] on div "Engineering" at bounding box center [289, 457] width 107 height 26
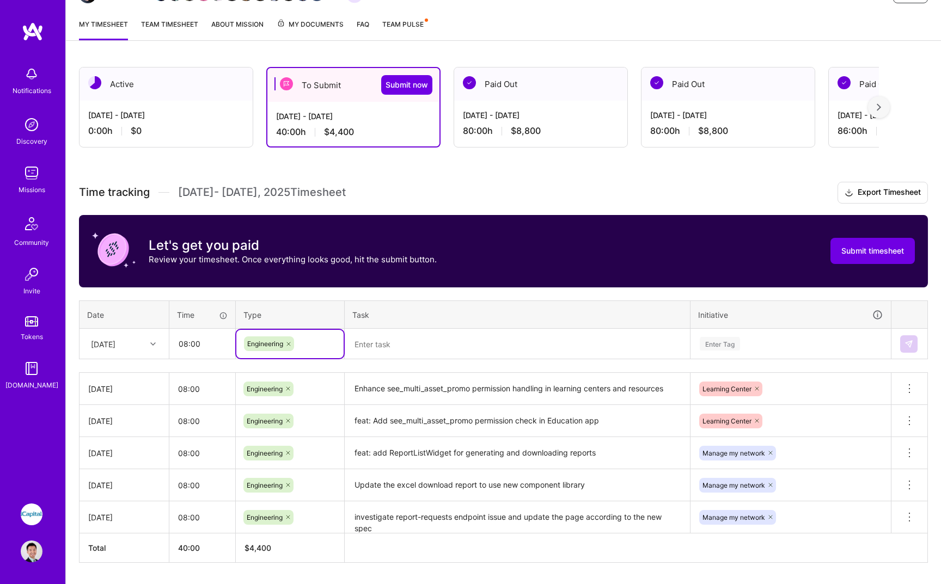
click at [414, 345] on textarea at bounding box center [517, 344] width 343 height 29
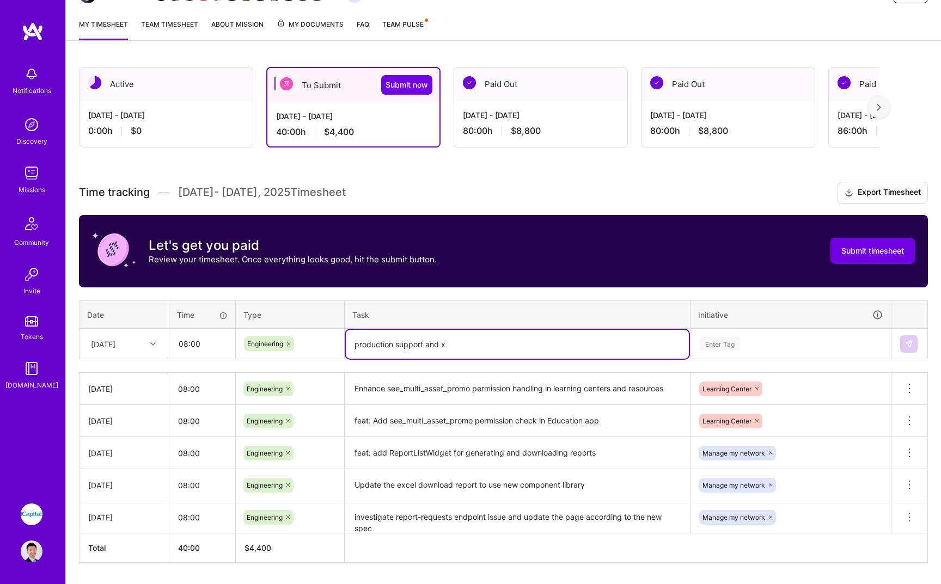
paste textarea "Fix Author ID Display Issue for Admin Users"
type textarea "production support and Fix Author ID Display Issue for Admin Users"
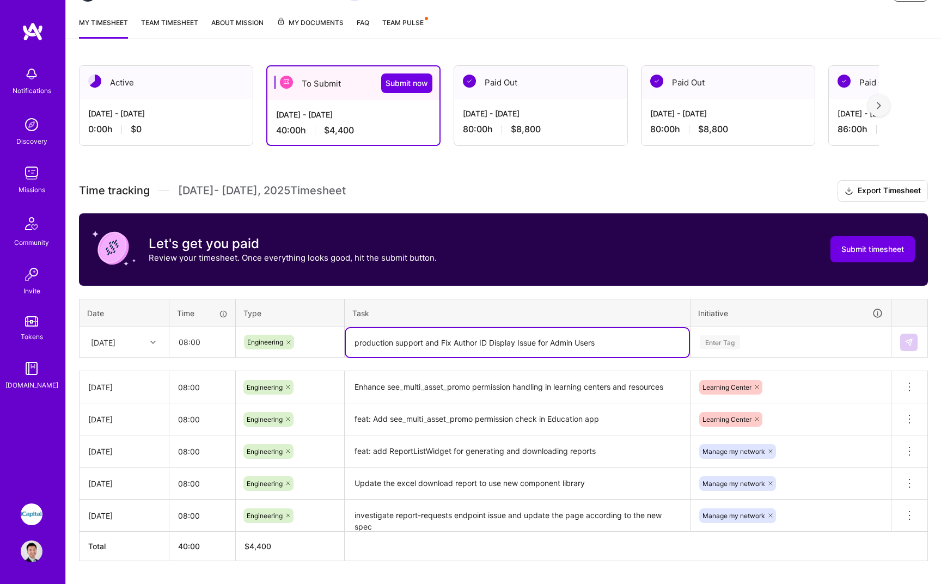
click at [749, 345] on div "Enter Tag" at bounding box center [791, 343] width 184 height 14
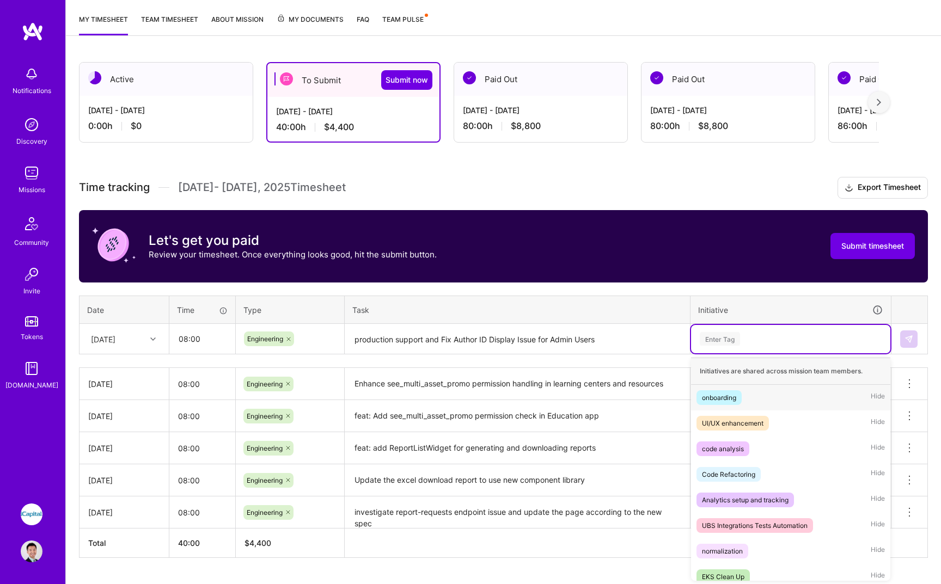
scroll to position [139, 0]
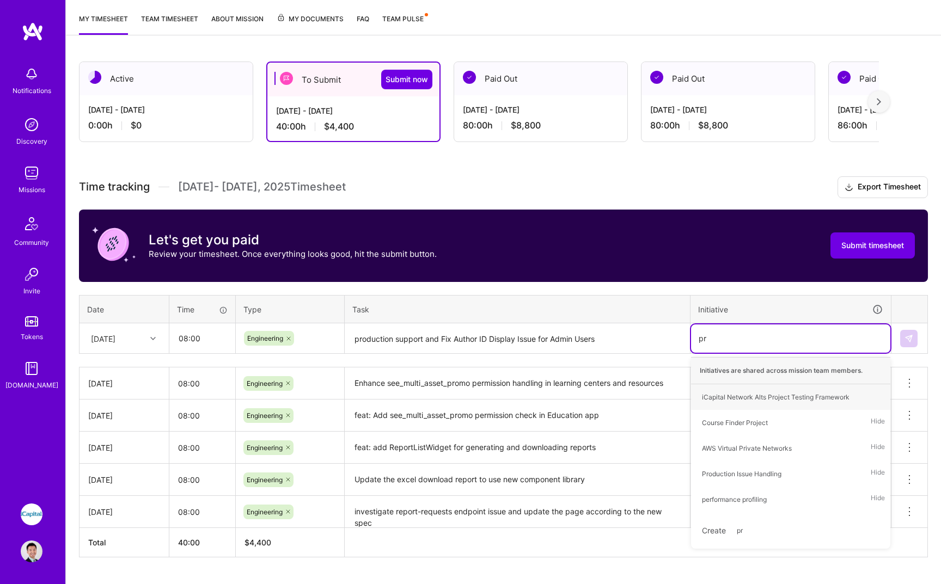
type input "pro"
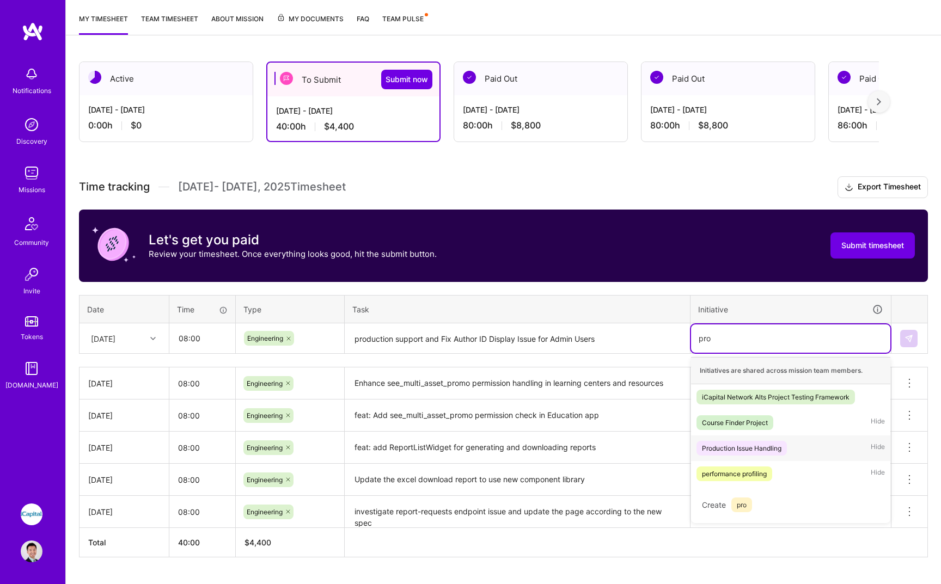
click at [767, 454] on span "Production Issue Handling" at bounding box center [742, 448] width 90 height 15
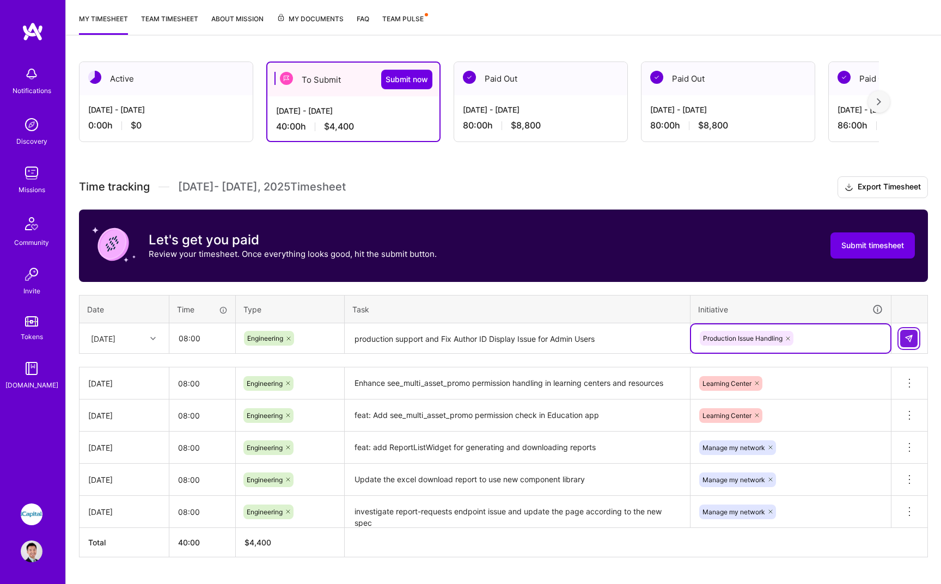
click at [908, 341] on img at bounding box center [909, 338] width 9 height 9
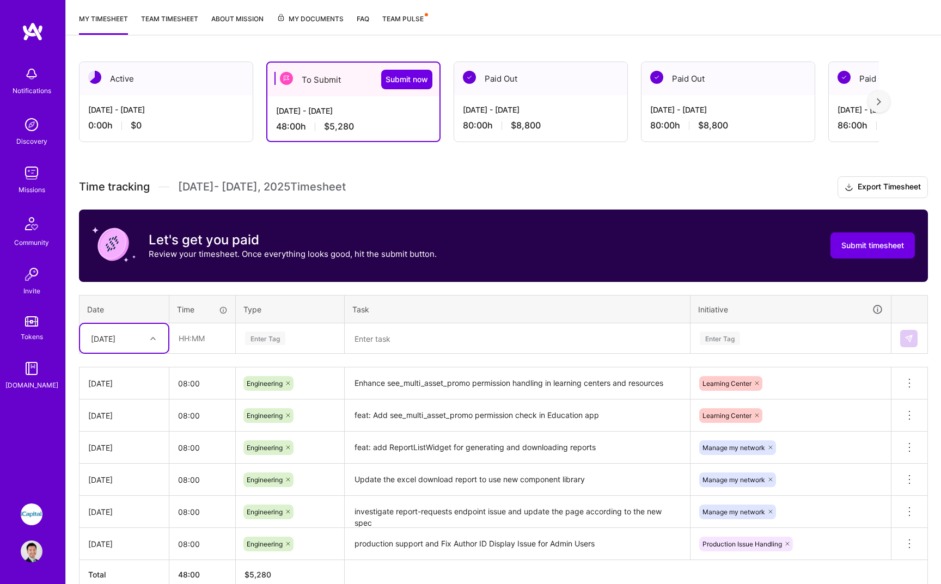
click at [137, 336] on div "[DATE]" at bounding box center [116, 339] width 60 height 18
click at [132, 426] on div "[DATE]" at bounding box center [124, 423] width 88 height 20
click at [194, 336] on input "text" at bounding box center [202, 338] width 65 height 29
type input "08:00"
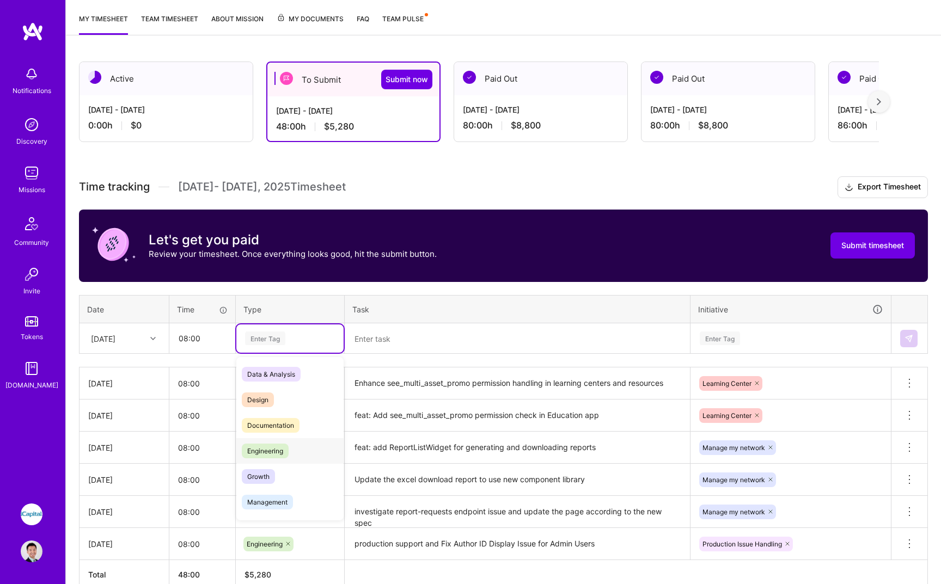
click at [247, 444] on span "Engineering" at bounding box center [265, 451] width 47 height 15
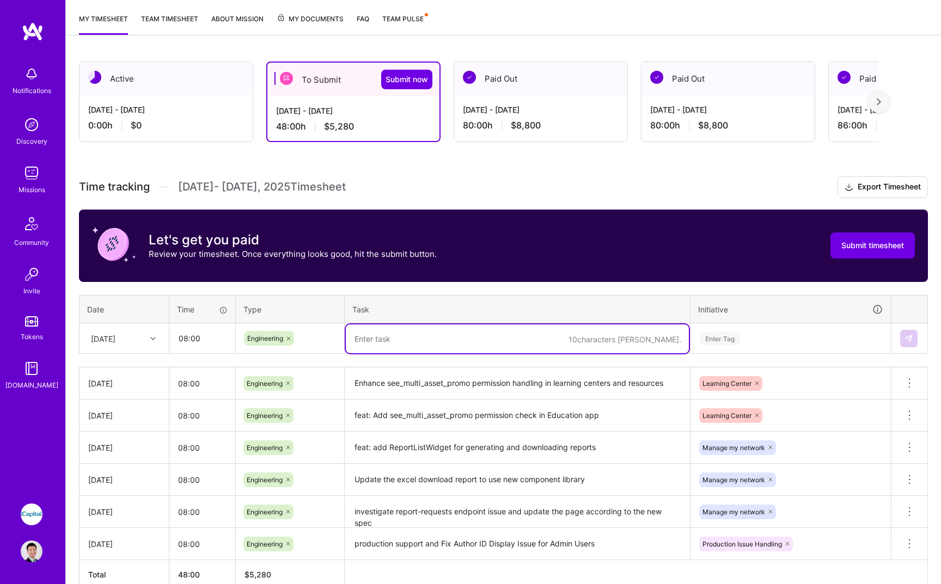
click at [422, 349] on textarea at bounding box center [517, 339] width 343 height 29
type textarea "Build excel export components and table for education record export"
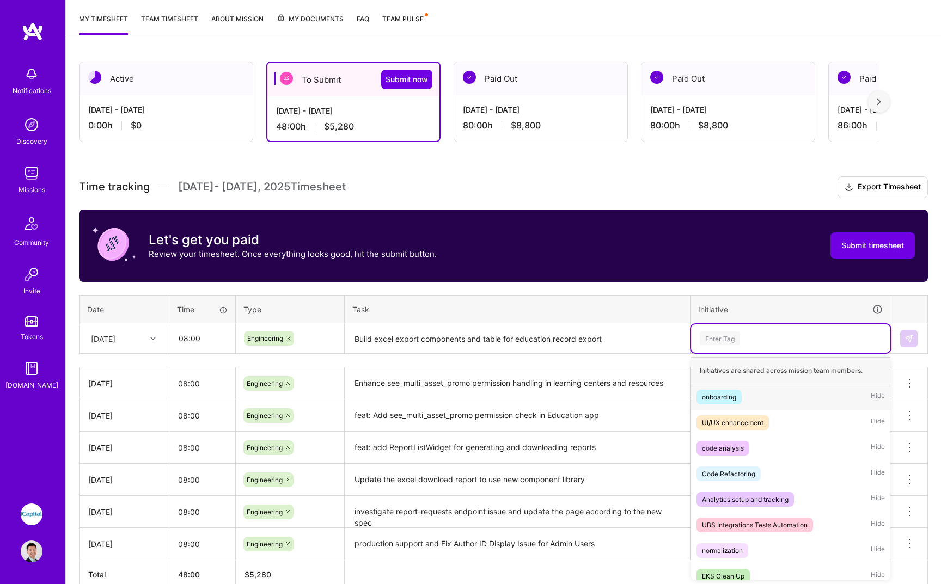
click at [723, 349] on div "Enter Tag" at bounding box center [790, 339] width 199 height 28
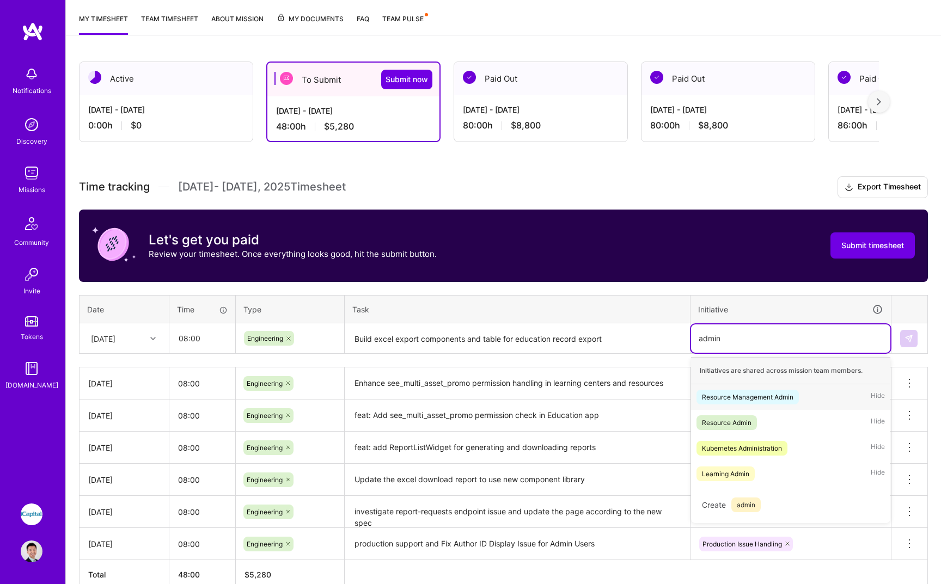
drag, startPoint x: 784, startPoint y: 473, endPoint x: 851, endPoint y: 391, distance: 106.0
click at [851, 394] on div "Initiatives are shared across mission team members. Resource Management Admin H…" at bounding box center [790, 440] width 199 height 166
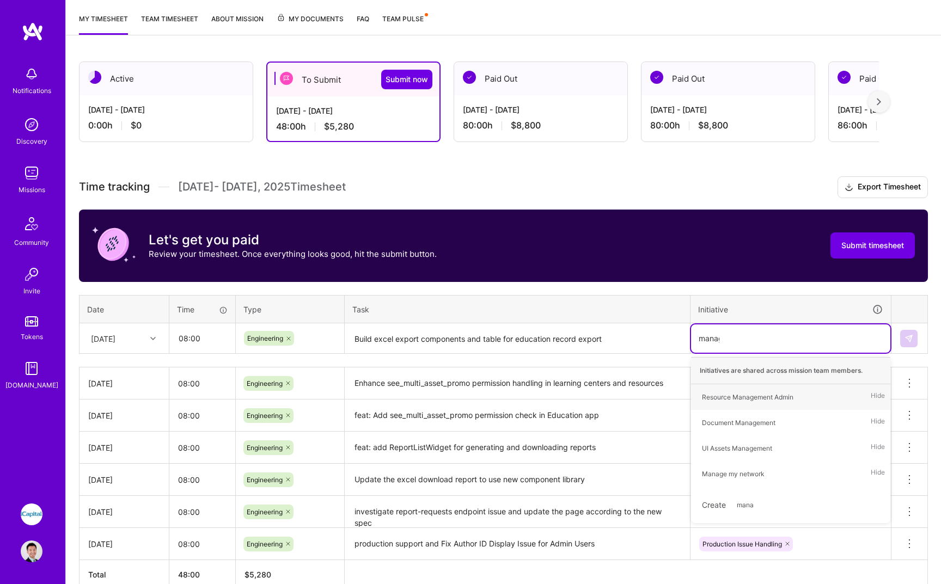
type input "manage"
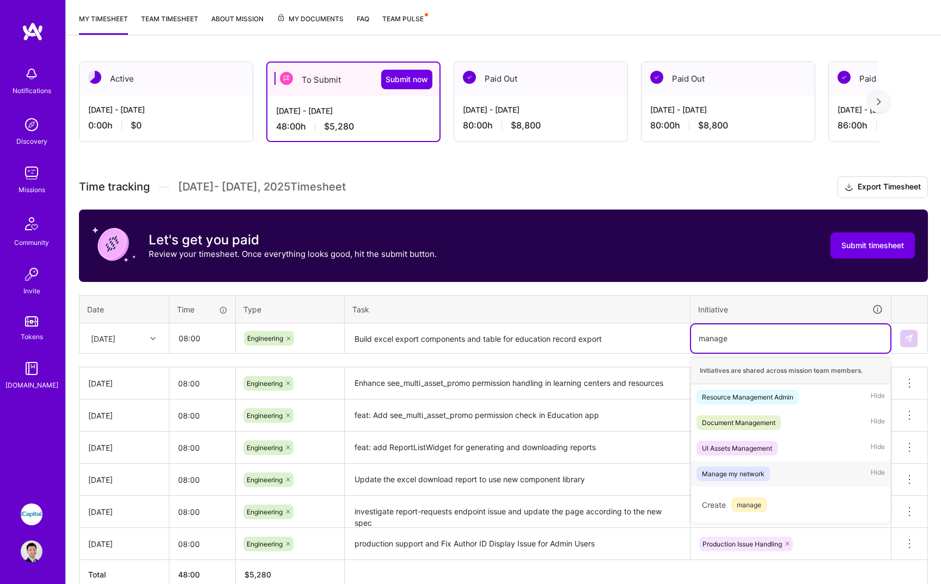
click at [825, 477] on div "Manage my network Hide" at bounding box center [790, 474] width 199 height 26
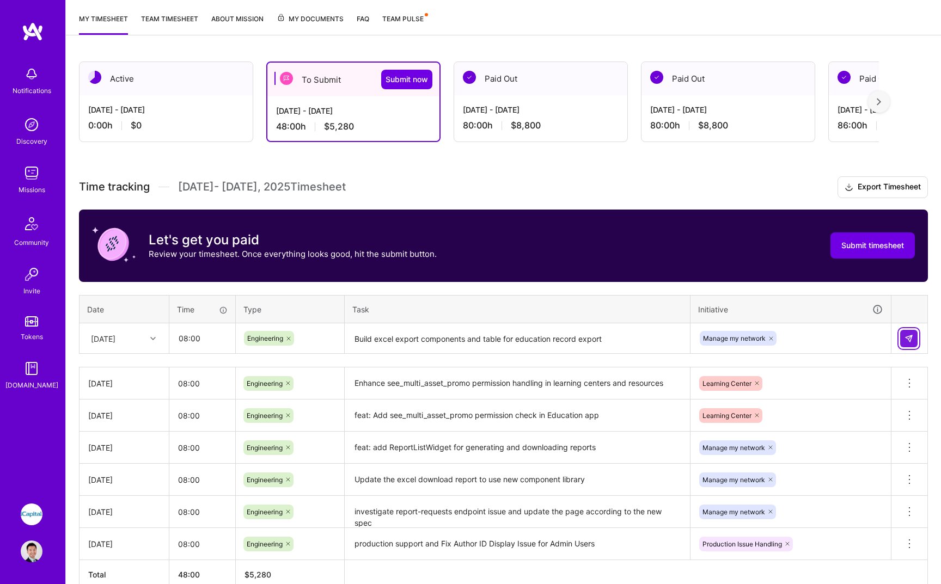
click at [911, 345] on button at bounding box center [908, 338] width 17 height 17
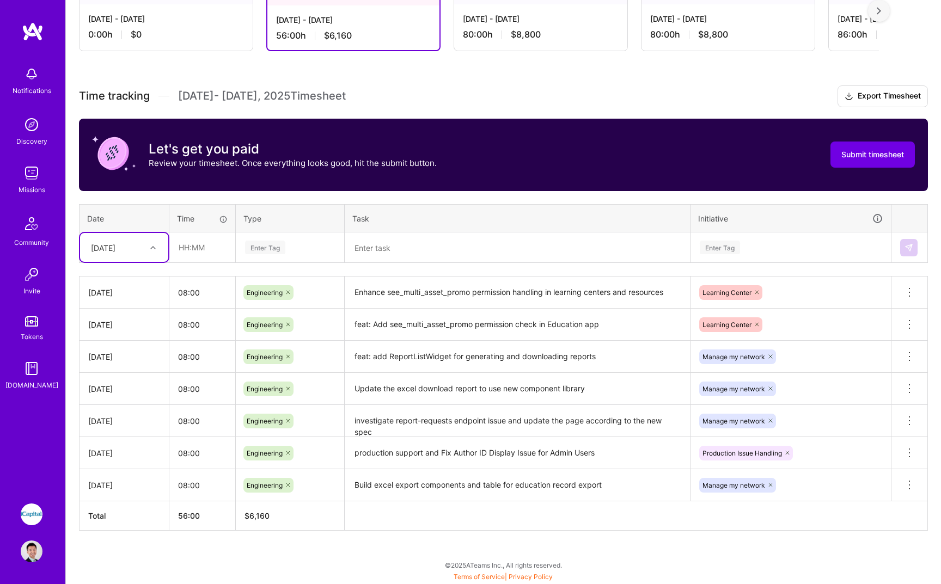
scroll to position [230, 0]
click at [115, 249] on div "[DATE]" at bounding box center [103, 247] width 25 height 11
click at [156, 331] on div "[DATE]" at bounding box center [124, 339] width 88 height 20
click at [204, 250] on input "text" at bounding box center [202, 247] width 65 height 29
type input "08:00"
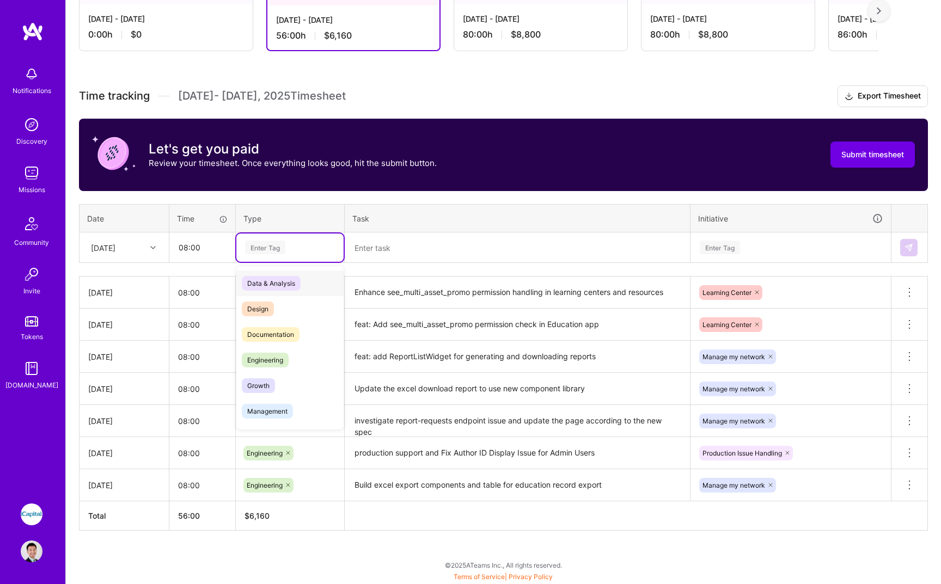
click at [269, 256] on div "Enter Tag" at bounding box center [289, 248] width 107 height 28
type input "e"
click at [287, 330] on span "Engineering" at bounding box center [265, 334] width 47 height 15
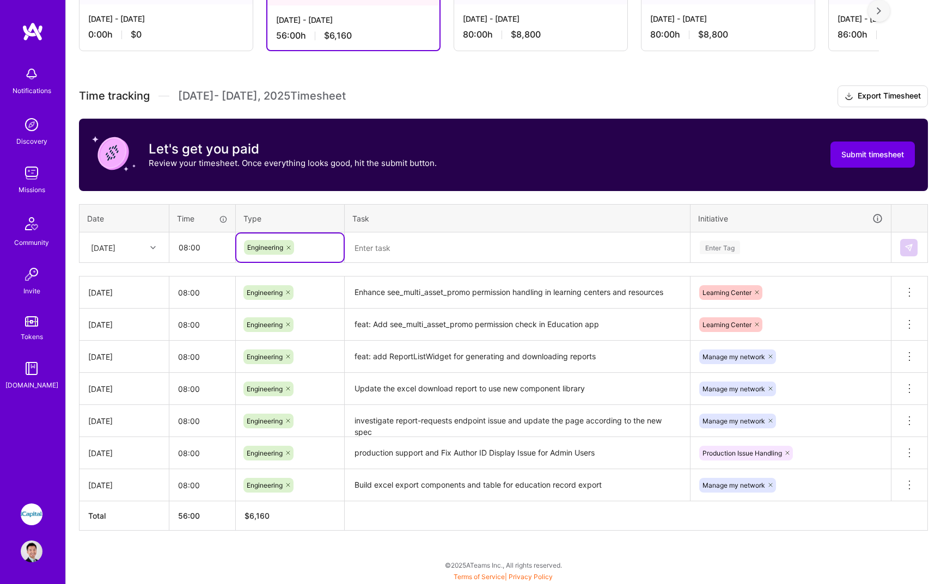
click at [418, 243] on textarea at bounding box center [517, 248] width 343 height 29
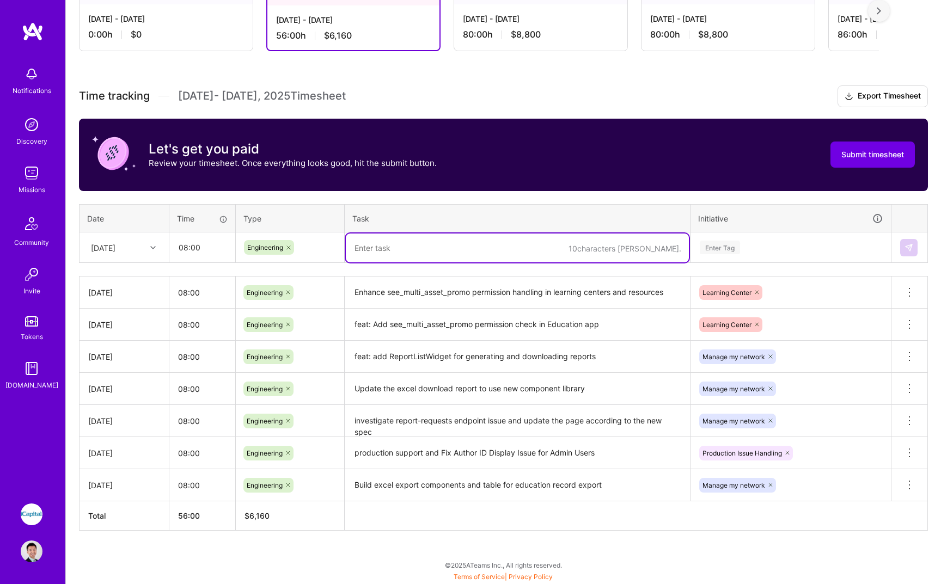
type textarea "d"
type textarea "Demo and PDF button issue investigation"
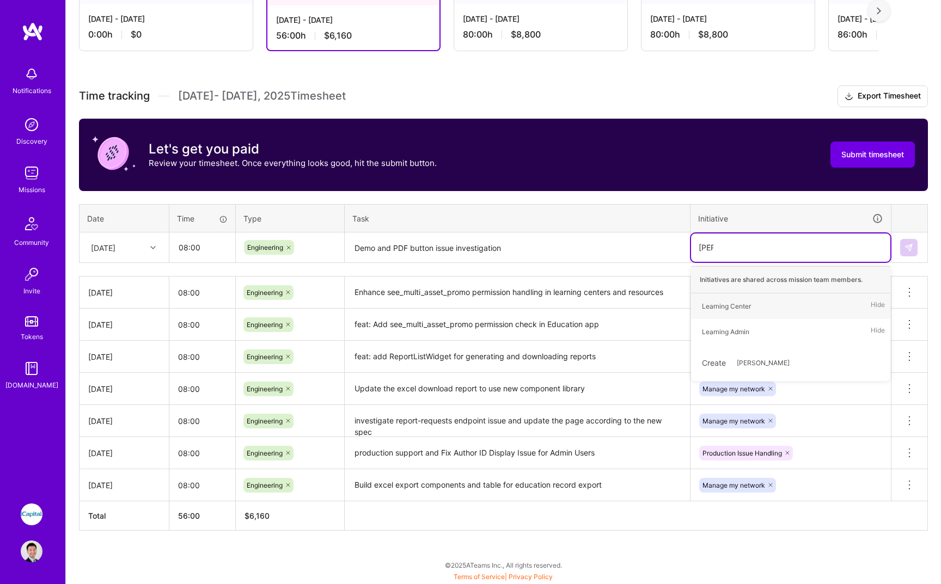
type input "learn"
click at [737, 313] on span "Learning Center" at bounding box center [727, 306] width 60 height 15
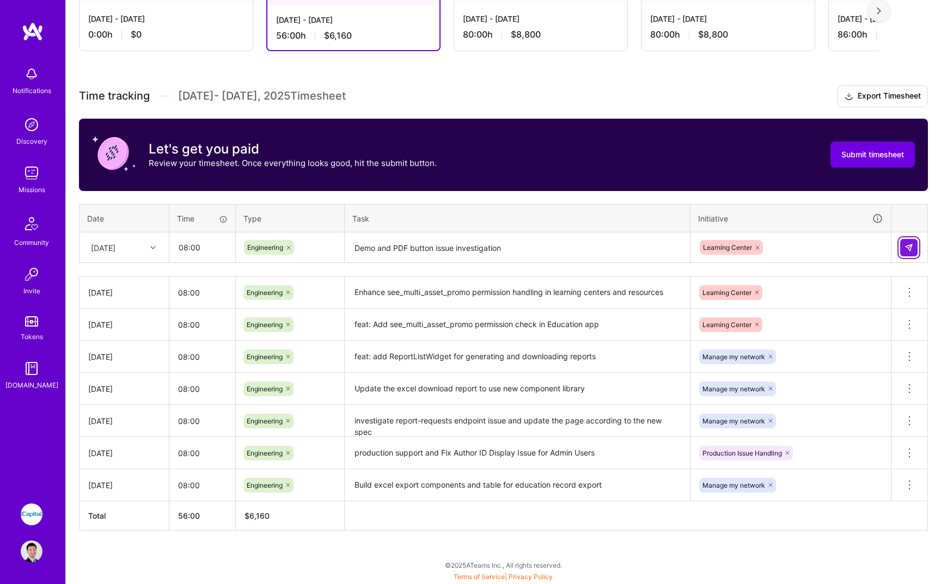
click at [904, 249] on button at bounding box center [908, 247] width 17 height 17
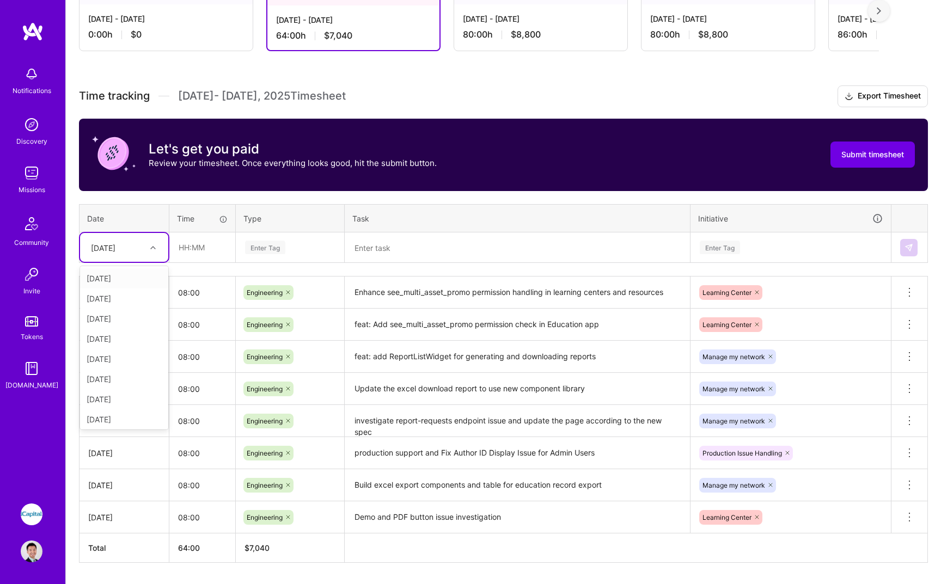
click at [135, 243] on div "[DATE]" at bounding box center [116, 248] width 60 height 18
click at [142, 301] on div "[DATE]" at bounding box center [124, 305] width 88 height 20
click at [193, 258] on input "text" at bounding box center [202, 247] width 65 height 29
type input "08:00"
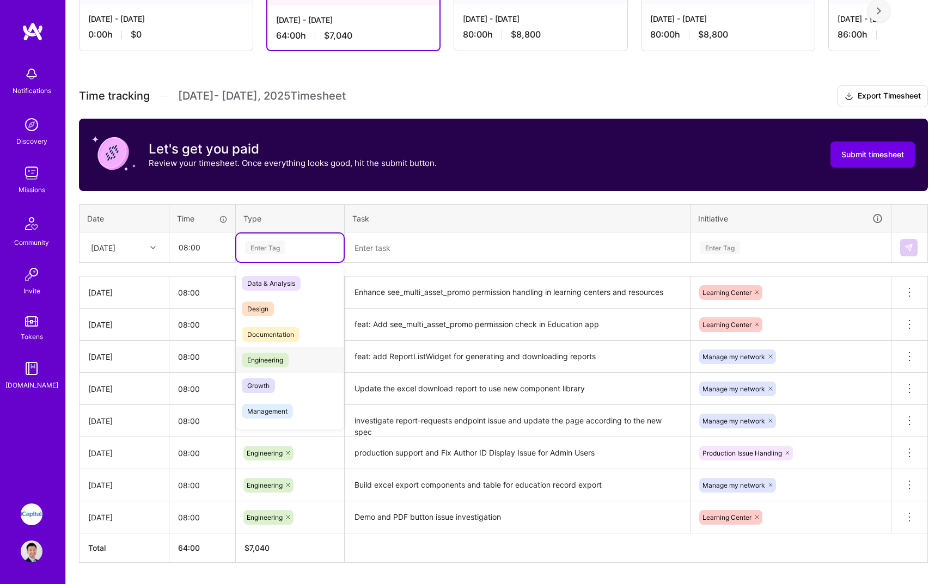
click at [263, 351] on div "Engineering" at bounding box center [289, 360] width 107 height 26
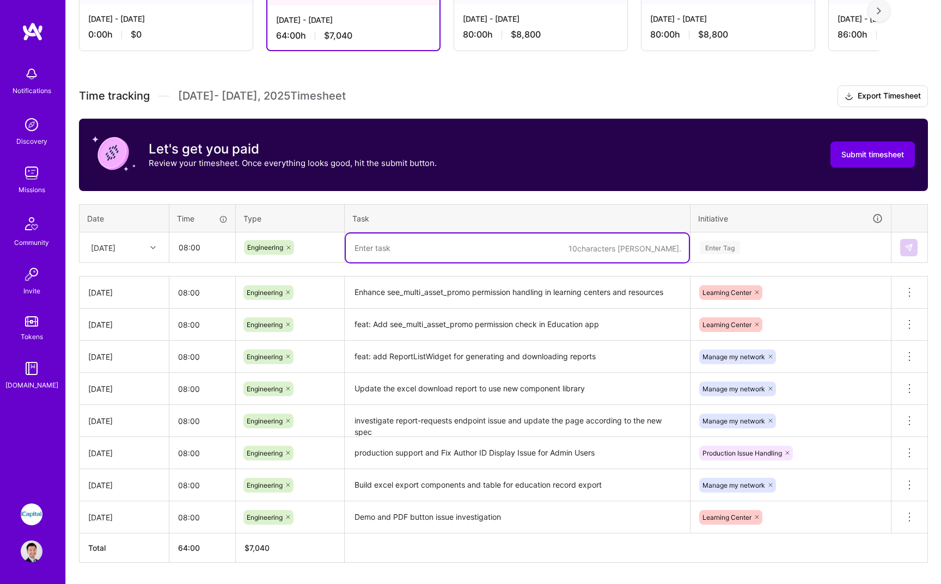
click at [423, 252] on textarea at bounding box center [517, 248] width 343 height 29
type textarea "Building the download system for manage my network based on the updated API spec"
click at [782, 251] on div "Enter Tag" at bounding box center [791, 248] width 184 height 14
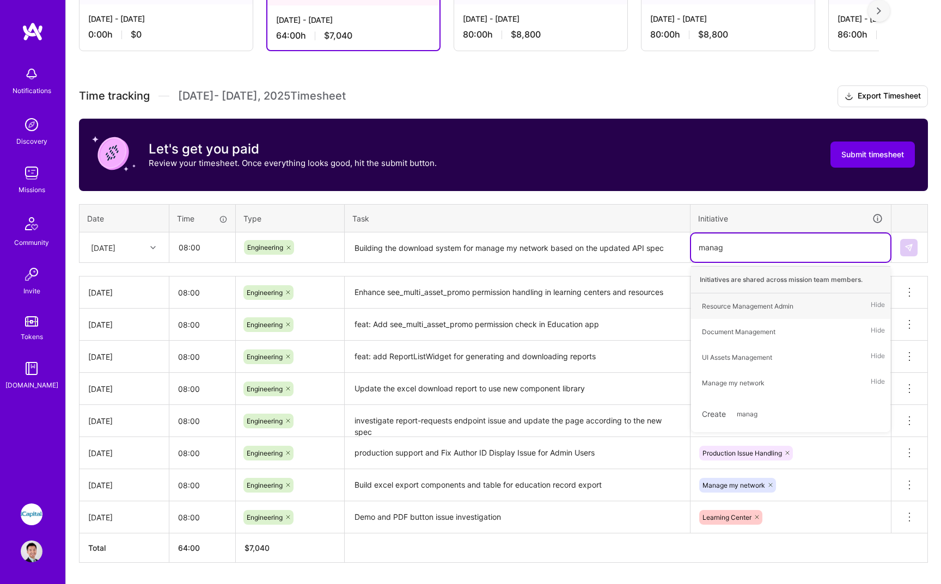
type input "manage"
click at [792, 381] on div "Manage my network Hide" at bounding box center [790, 383] width 199 height 26
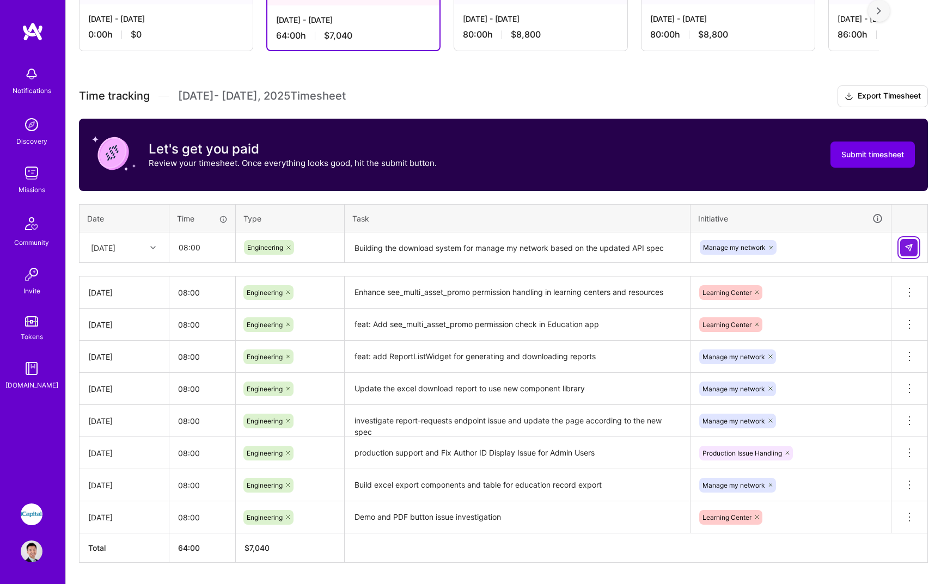
click at [904, 250] on button at bounding box center [908, 247] width 17 height 17
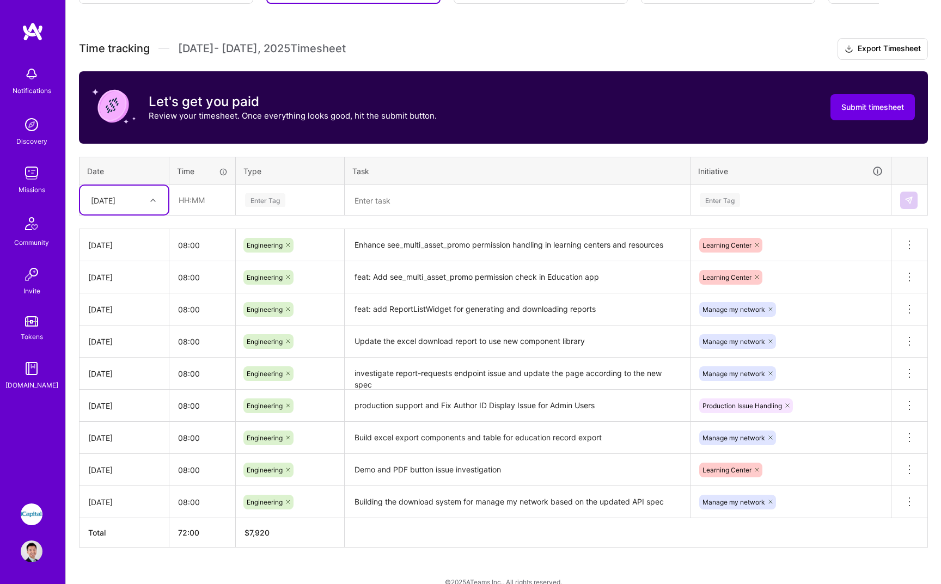
scroll to position [278, 0]
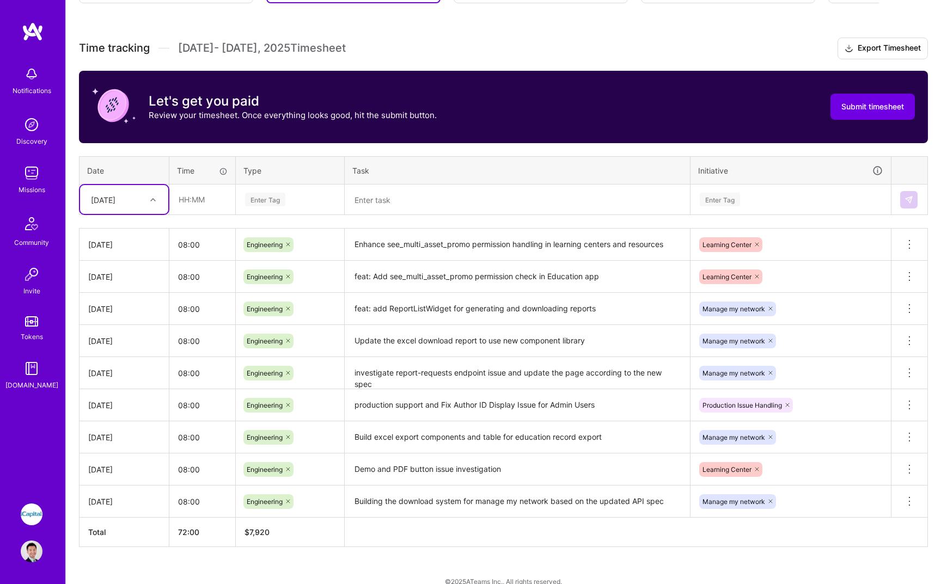
click at [115, 197] on div "[DATE]" at bounding box center [103, 199] width 25 height 11
click at [138, 253] on div "[DATE]" at bounding box center [124, 251] width 88 height 20
click at [200, 203] on input "text" at bounding box center [202, 199] width 65 height 29
type input "08:00"
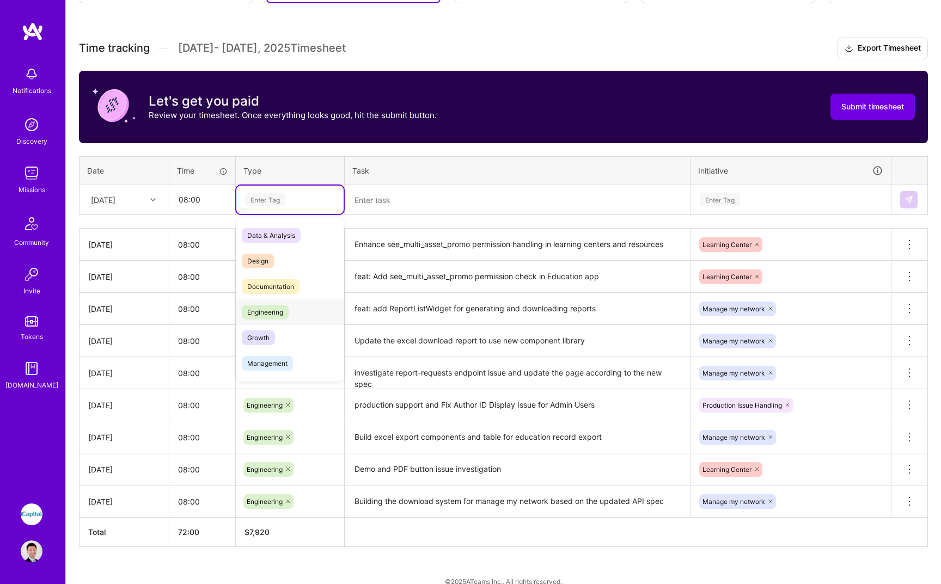
click at [269, 309] on span "Engineering" at bounding box center [265, 312] width 47 height 15
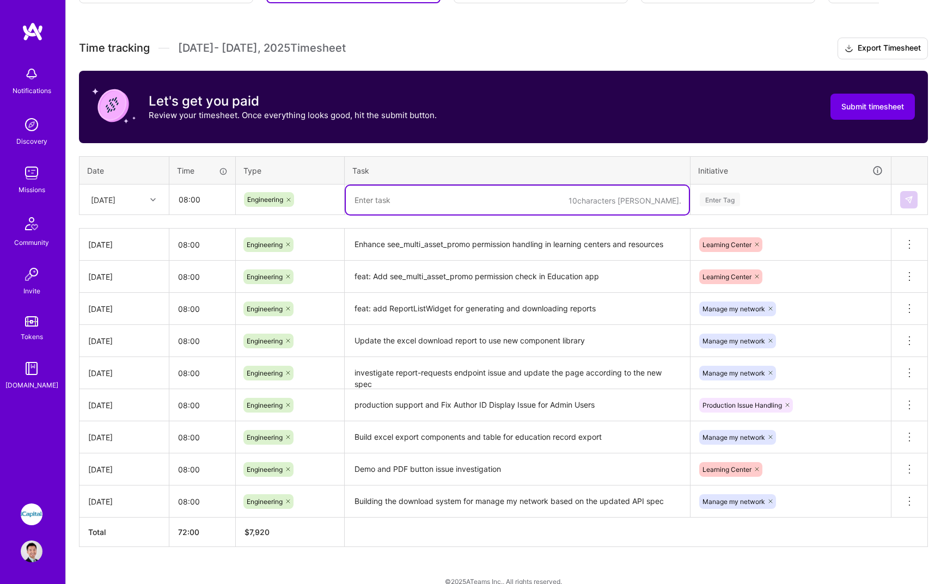
click at [448, 209] on textarea at bounding box center [517, 200] width 343 height 29
type textarea "sync with our new designer and address comments on previous MR"
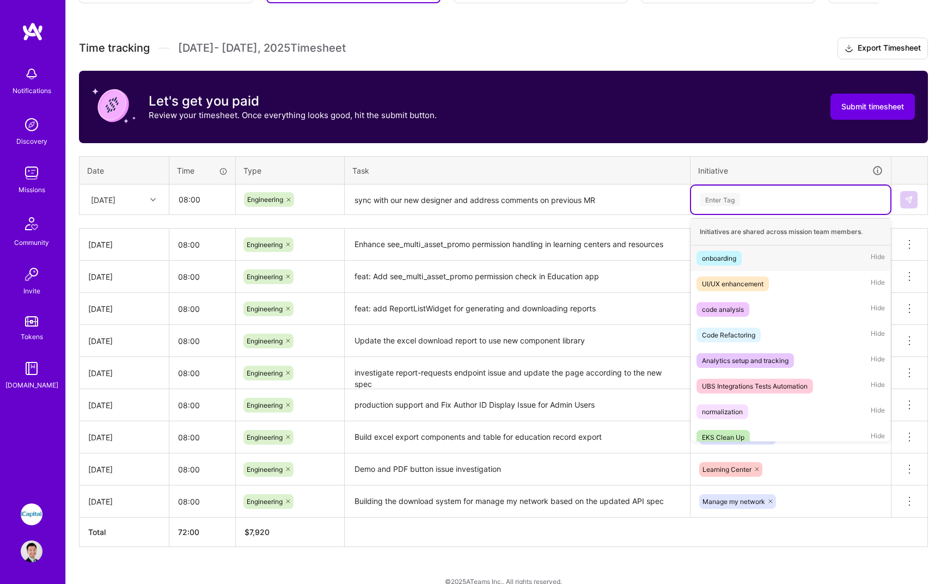
click at [747, 202] on div "Enter Tag" at bounding box center [791, 200] width 184 height 14
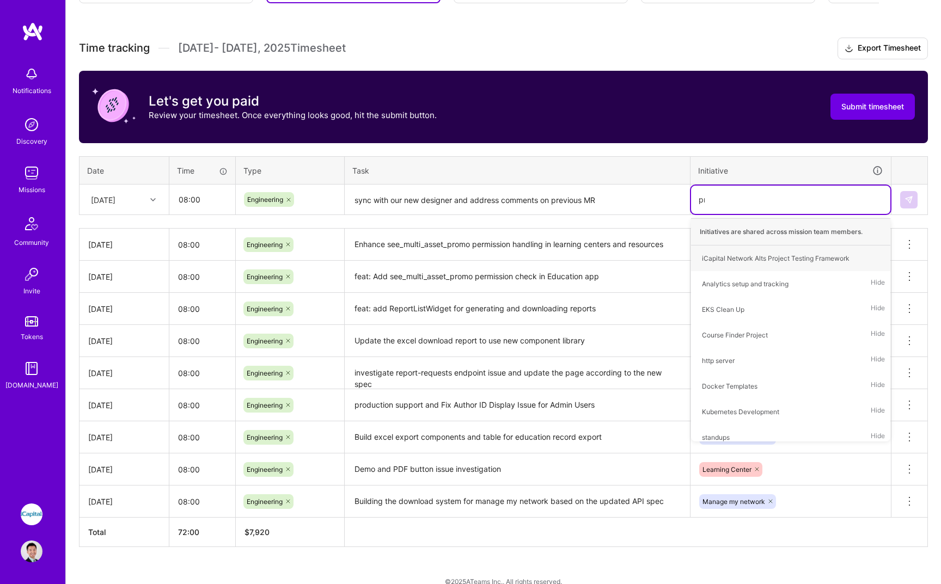
type input "pro"
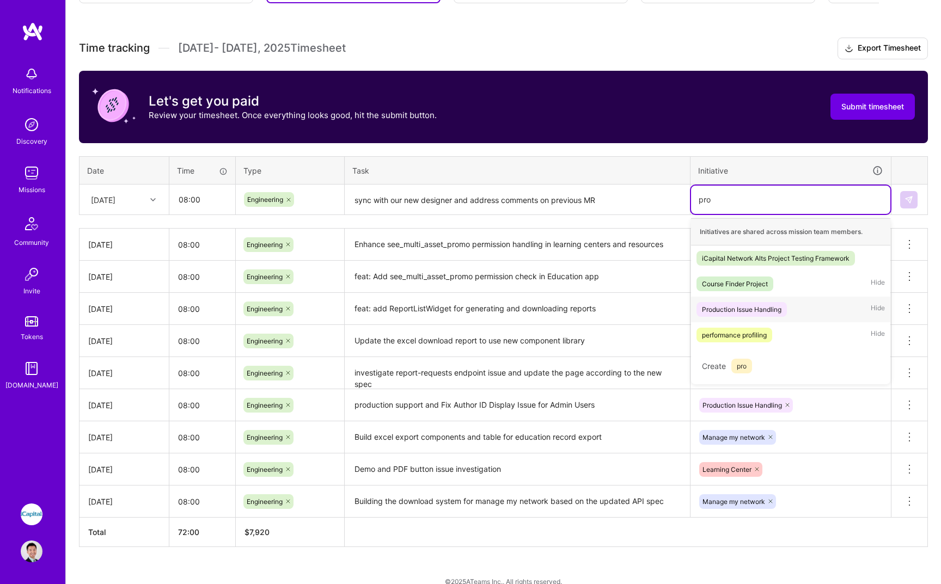
click at [785, 303] on span "Production Issue Handling" at bounding box center [742, 309] width 90 height 15
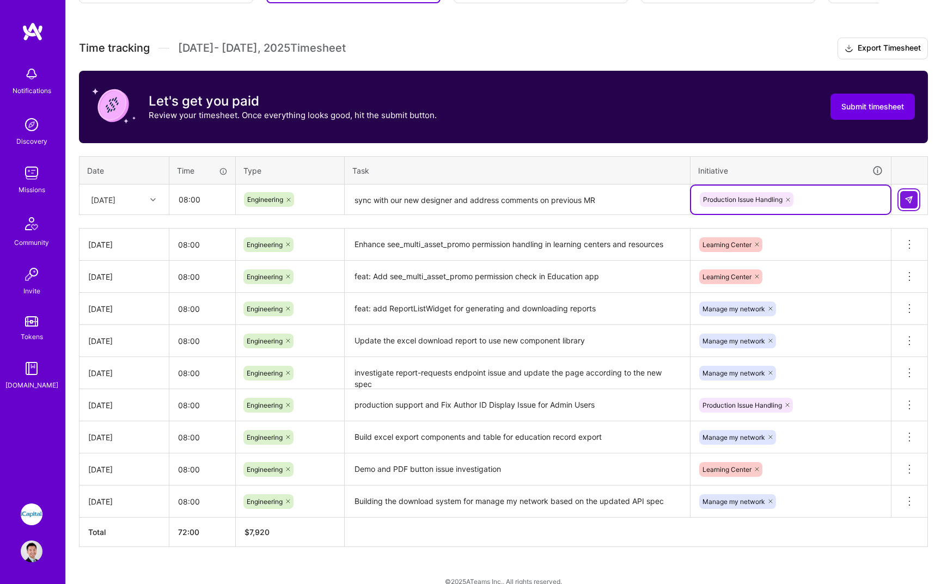
click at [912, 204] on img at bounding box center [909, 200] width 9 height 9
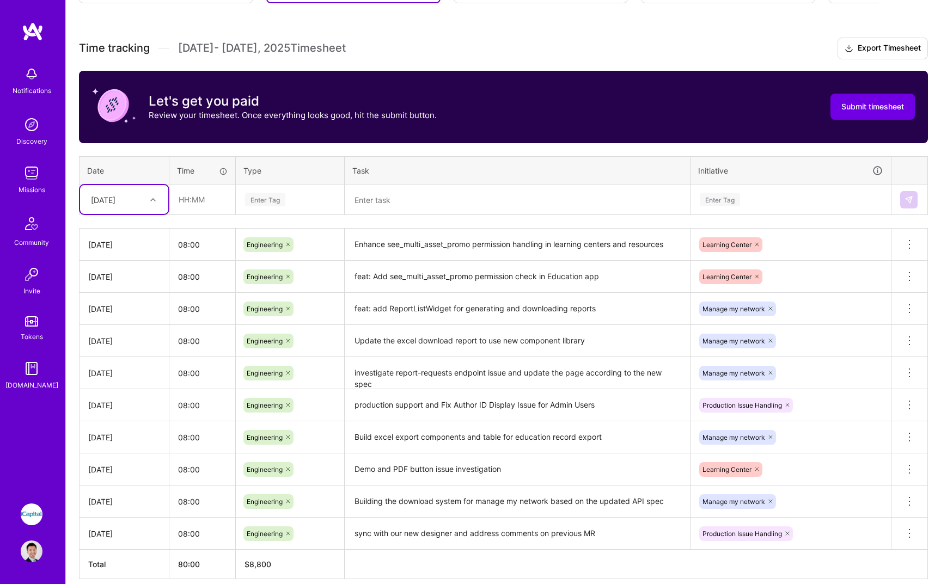
click at [149, 197] on div at bounding box center [154, 200] width 17 height 14
click at [141, 229] on div "[DATE]" at bounding box center [124, 231] width 88 height 20
click at [200, 202] on input "text" at bounding box center [202, 199] width 65 height 29
type input "08:00"
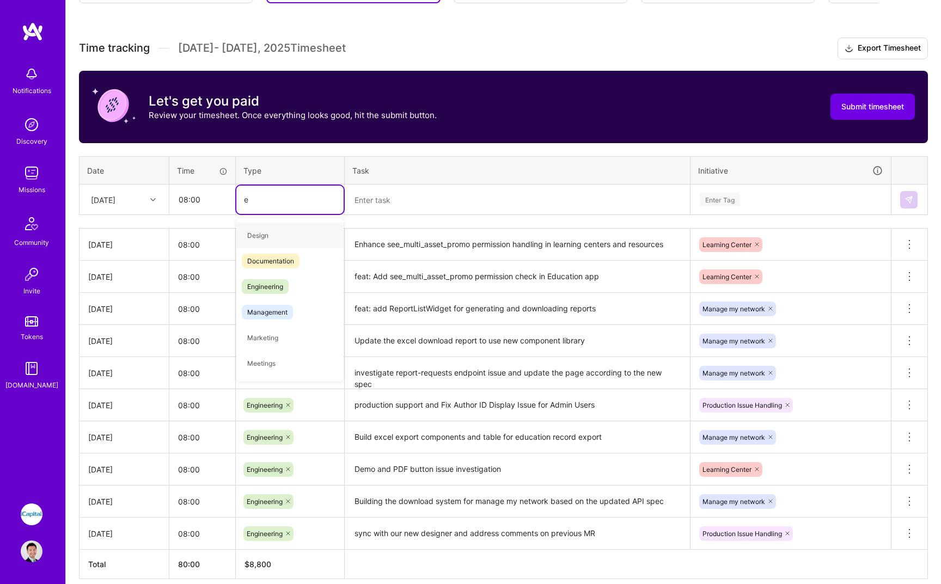
type input "en"
click at [277, 262] on span "Engineering" at bounding box center [265, 261] width 47 height 15
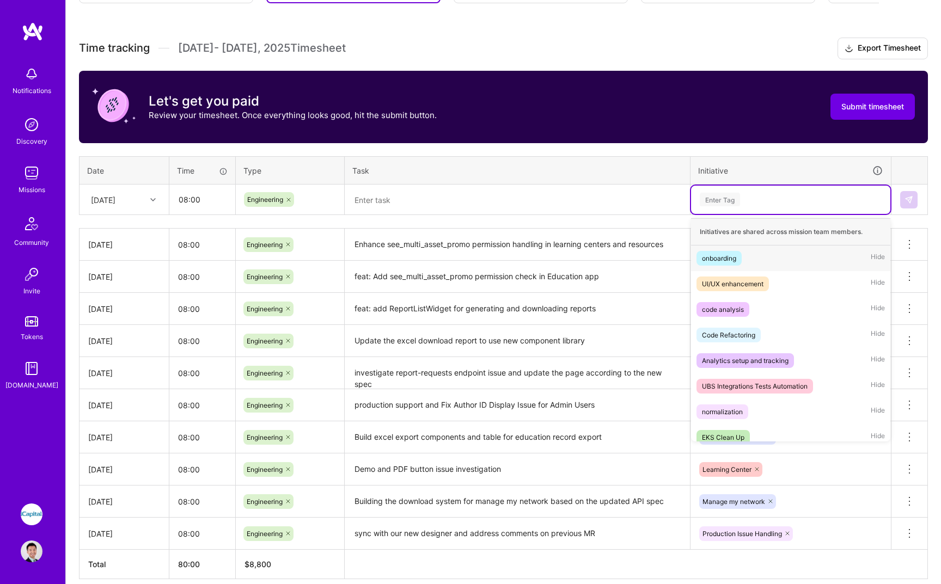
click at [764, 203] on div "Enter Tag" at bounding box center [791, 200] width 184 height 14
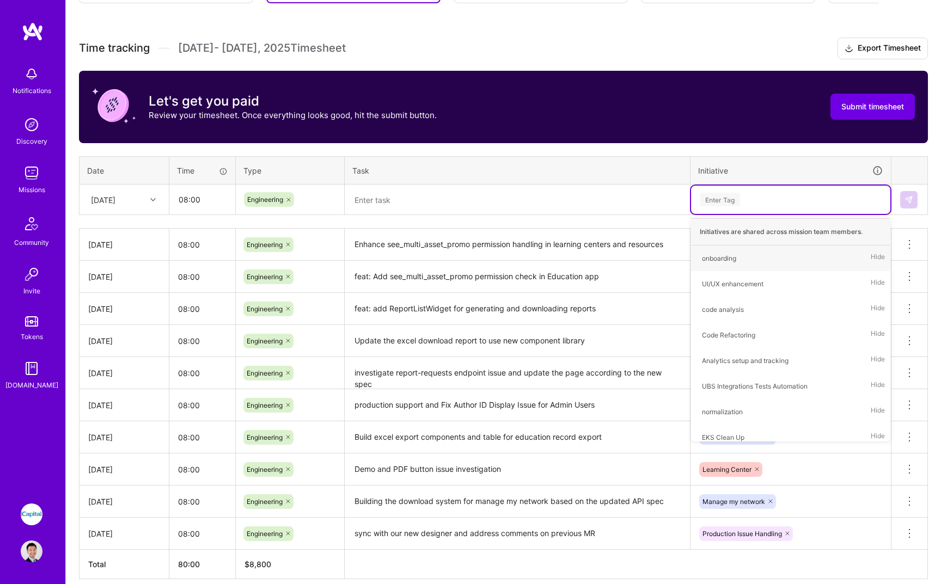
click at [494, 202] on textarea at bounding box center [517, 200] width 343 height 29
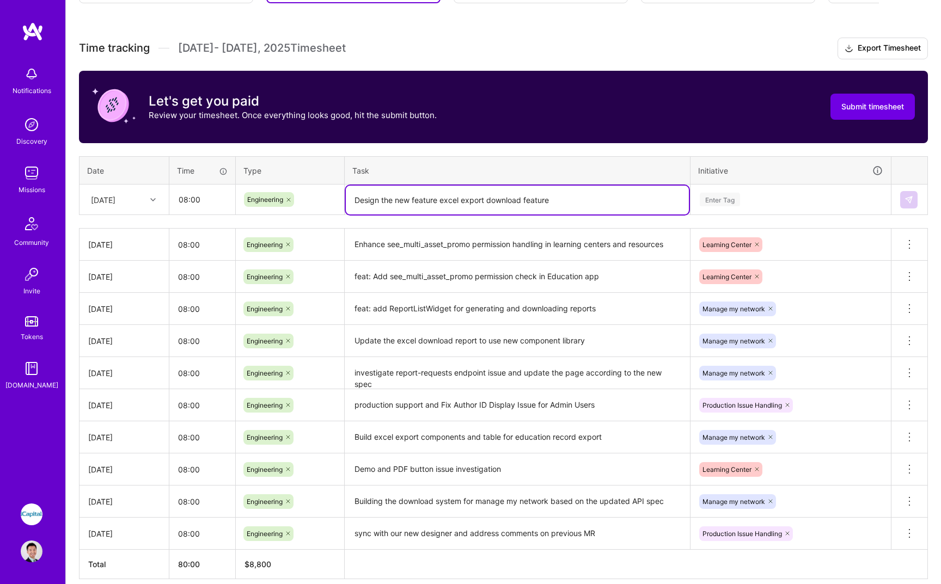
type textarea "Design the new feature excel export download feature"
click at [736, 204] on div "Enter Tag" at bounding box center [720, 199] width 40 height 17
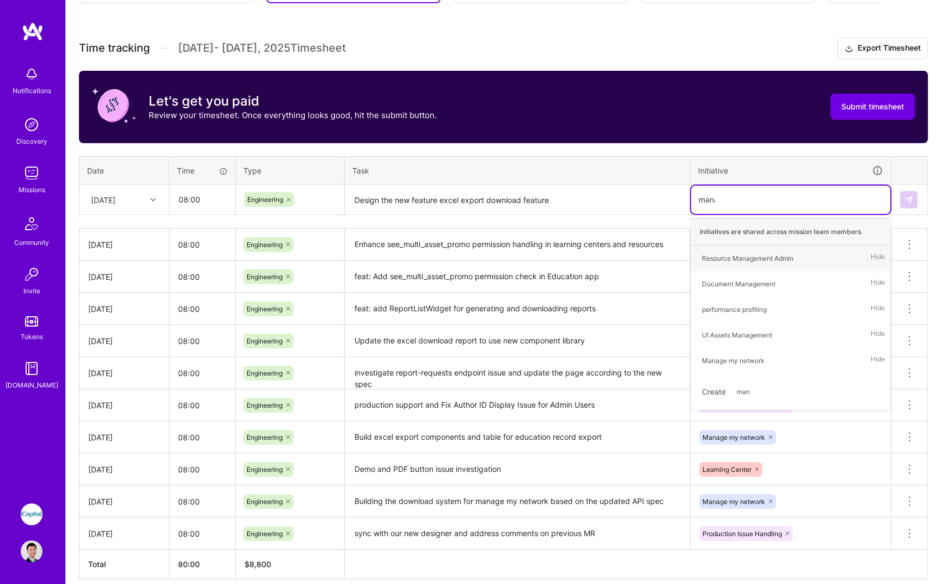
type input "manage"
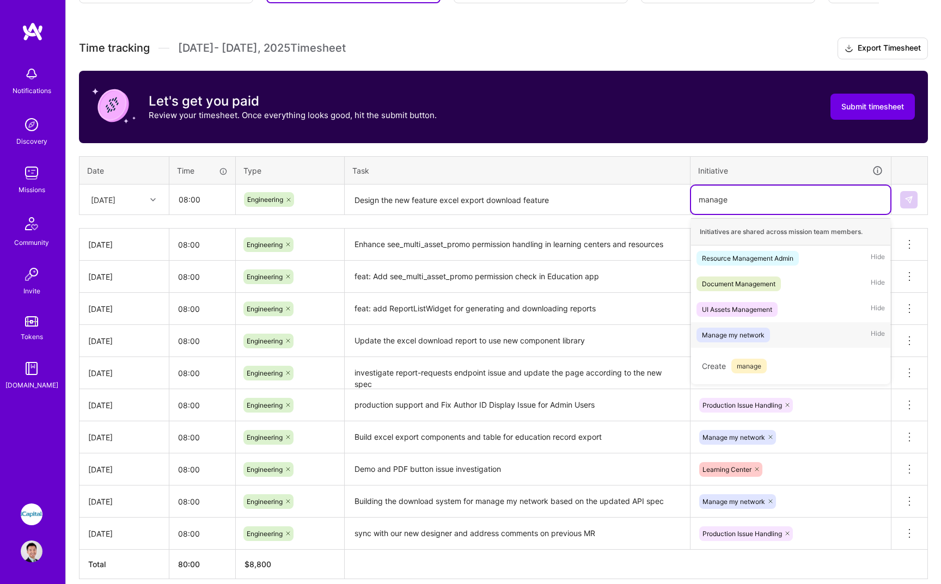
click at [786, 326] on div "Manage my network Hide" at bounding box center [790, 335] width 199 height 26
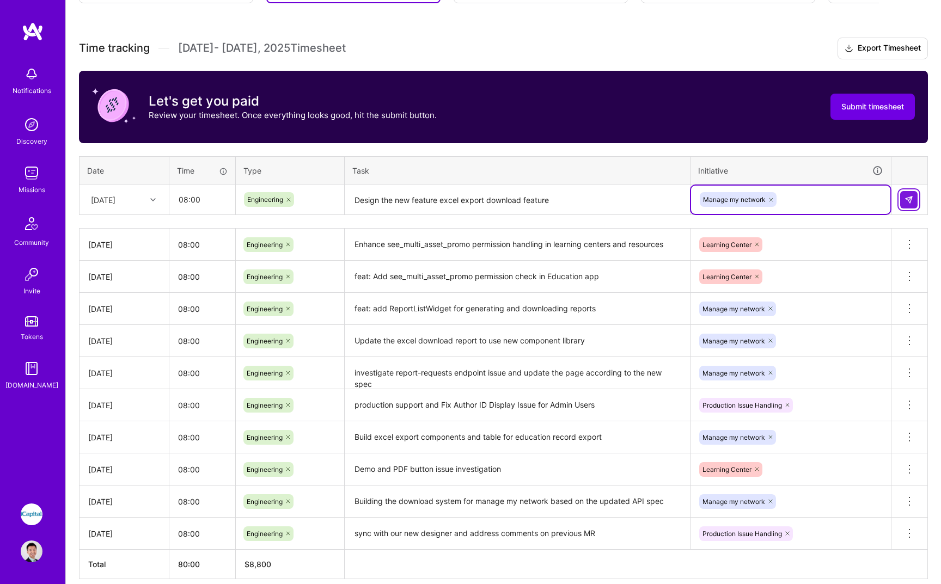
click at [913, 200] on img at bounding box center [909, 200] width 9 height 9
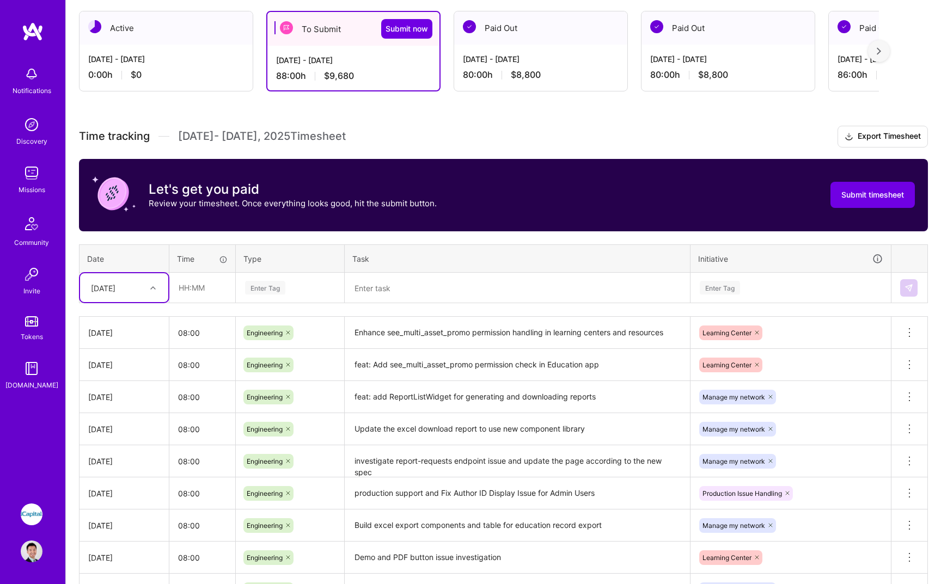
scroll to position [35, 0]
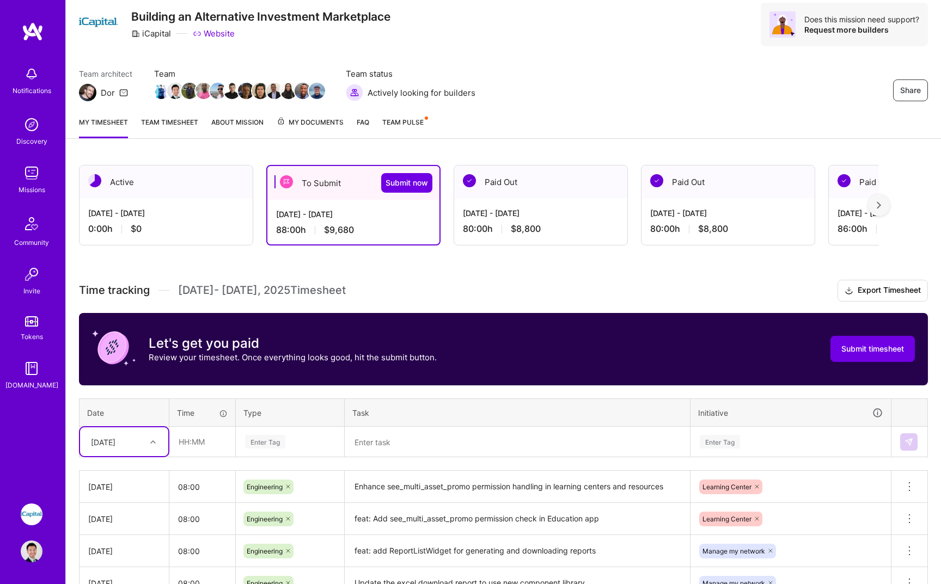
click at [169, 114] on div "My timesheet Team timesheet About Mission My Documents FAQ Team Pulse" at bounding box center [503, 123] width 875 height 31
click at [166, 129] on link "Team timesheet" at bounding box center [169, 128] width 57 height 22
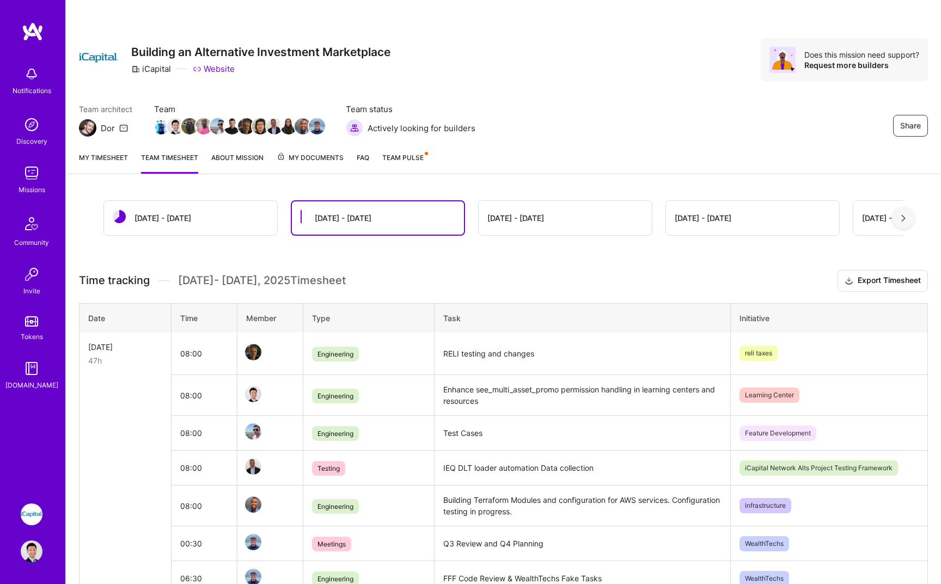
click at [97, 149] on div "My timesheet Team timesheet About Mission My Documents FAQ Team Pulse" at bounding box center [503, 158] width 875 height 31
click at [97, 163] on link "My timesheet" at bounding box center [103, 163] width 49 height 22
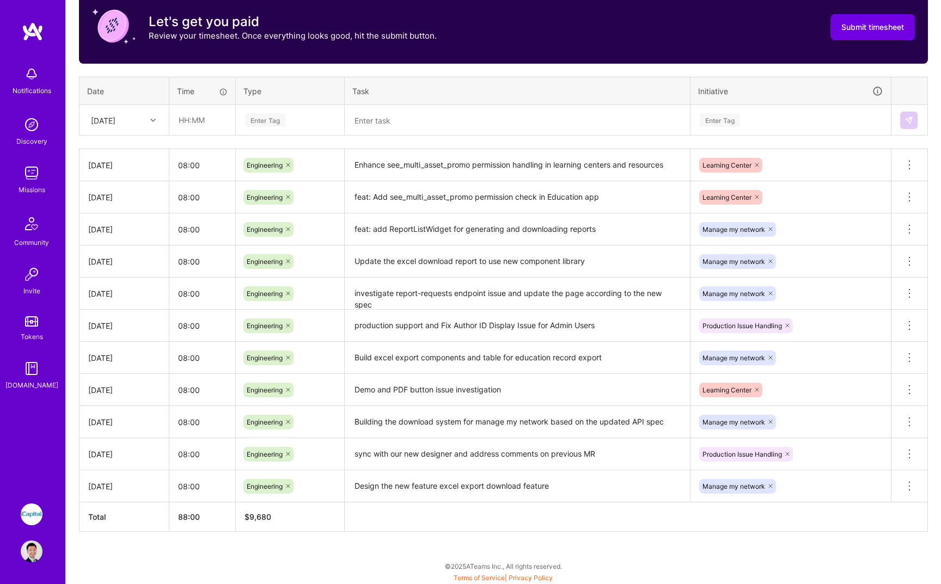
scroll to position [72, 0]
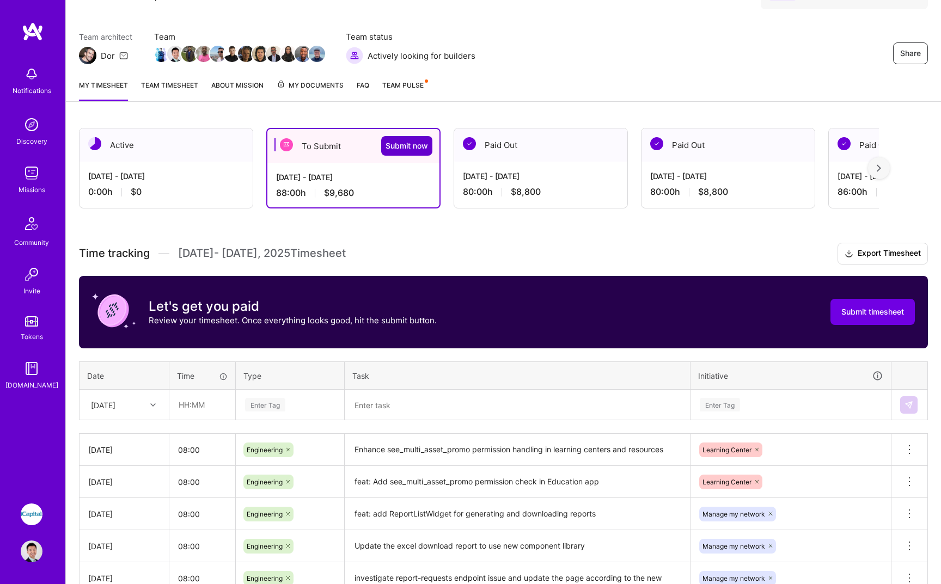
click at [414, 147] on span "Submit now" at bounding box center [407, 146] width 42 height 11
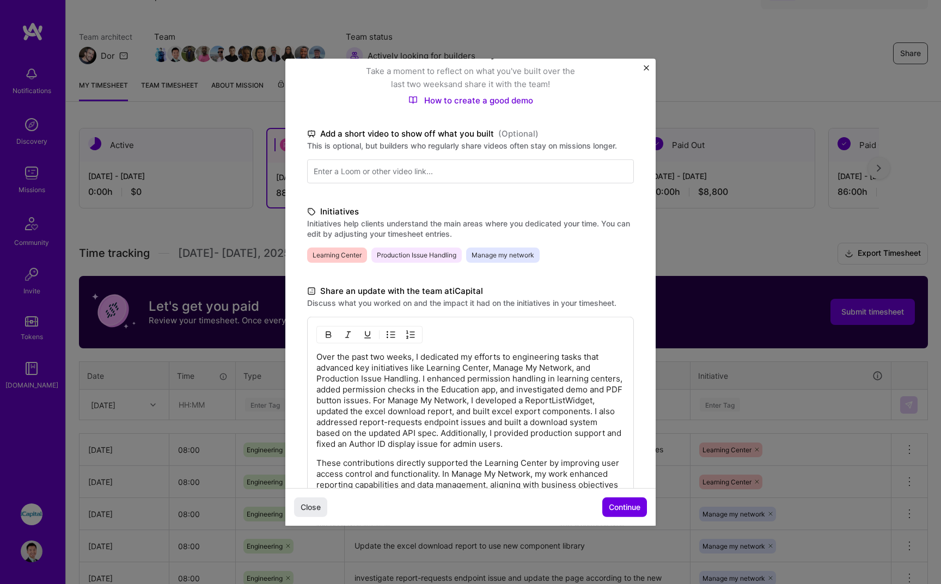
scroll to position [112, 0]
click at [613, 516] on button "Continue" at bounding box center [624, 508] width 45 height 20
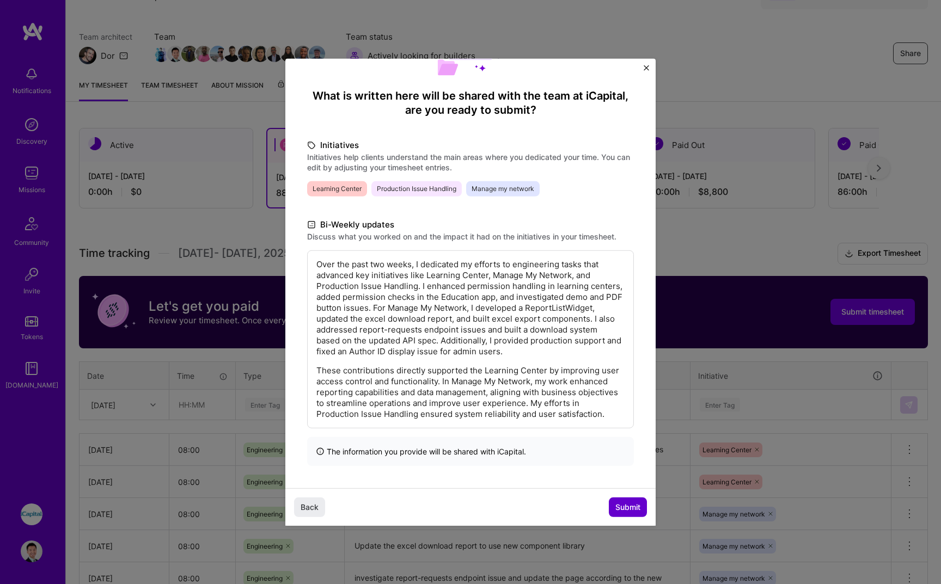
click at [613, 516] on button "Submit" at bounding box center [628, 508] width 38 height 20
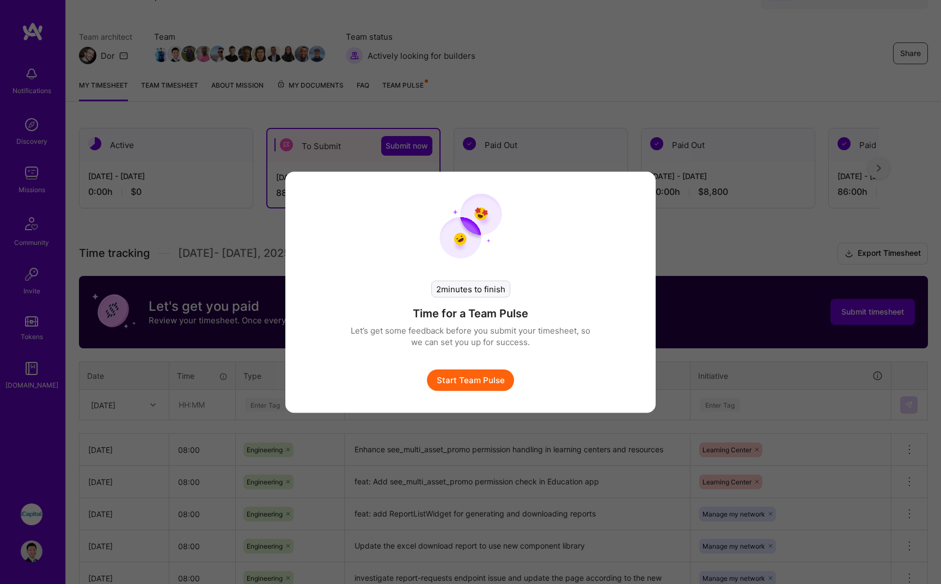
click at [501, 386] on button "Start Team Pulse" at bounding box center [470, 380] width 87 height 22
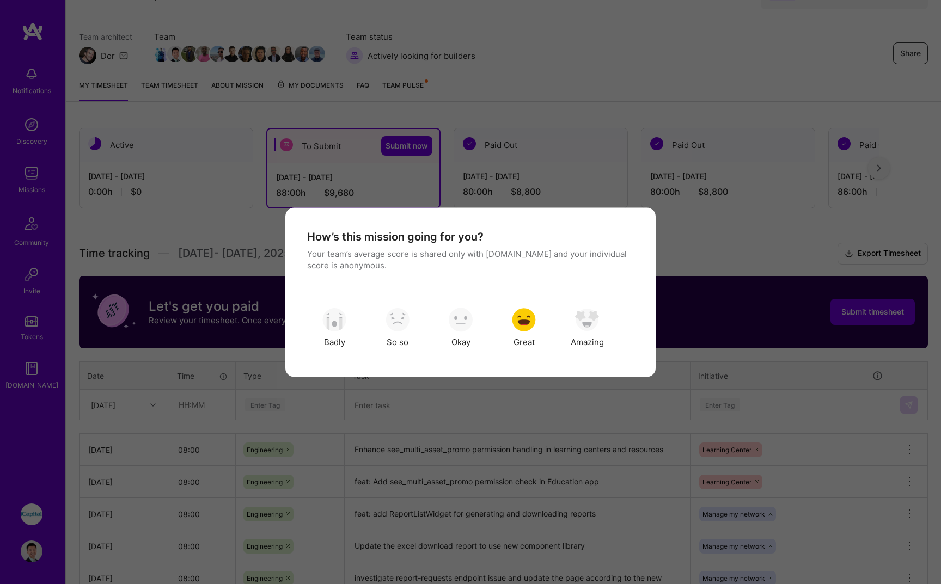
click at [515, 298] on div "How’s this mission going for you? Your team’s average score is shared only with…" at bounding box center [470, 292] width 327 height 126
click at [515, 327] on img "modal" at bounding box center [524, 320] width 24 height 24
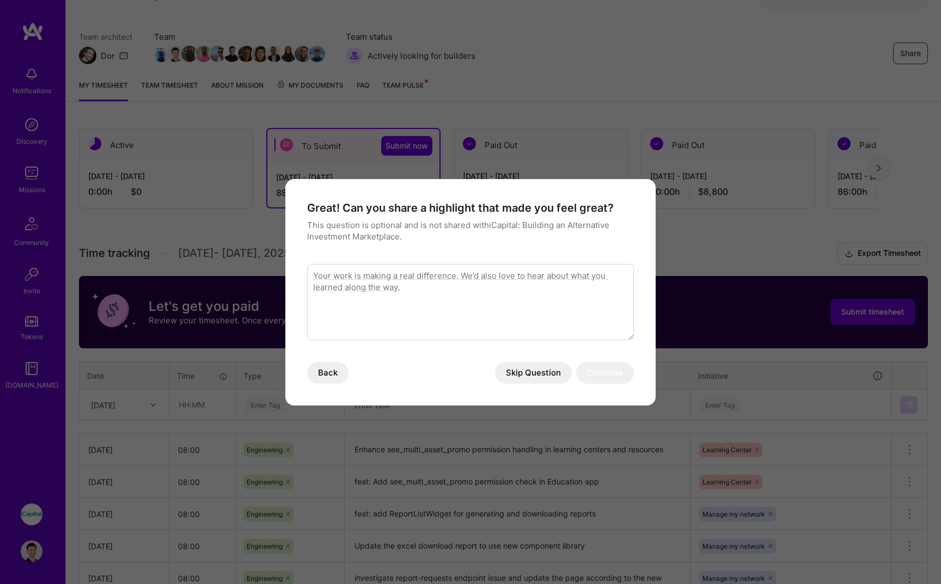
click at [556, 371] on button "Skip Question" at bounding box center [533, 373] width 77 height 22
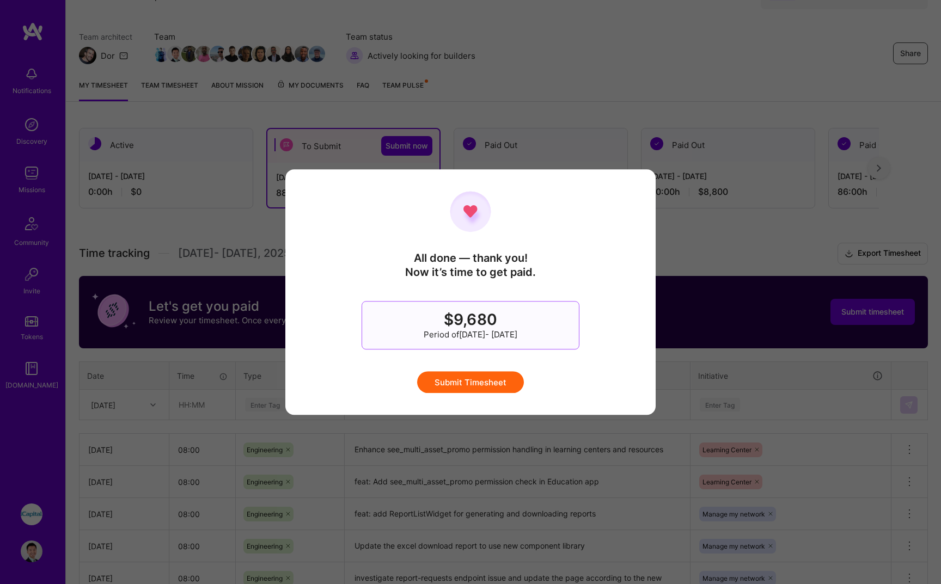
click at [495, 371] on div "All done — thank you! Now it’s time to get paid. $9,680 Period of [DATE] - [DAT…" at bounding box center [470, 292] width 327 height 203
click at [495, 381] on button "Submit Timesheet" at bounding box center [470, 382] width 107 height 22
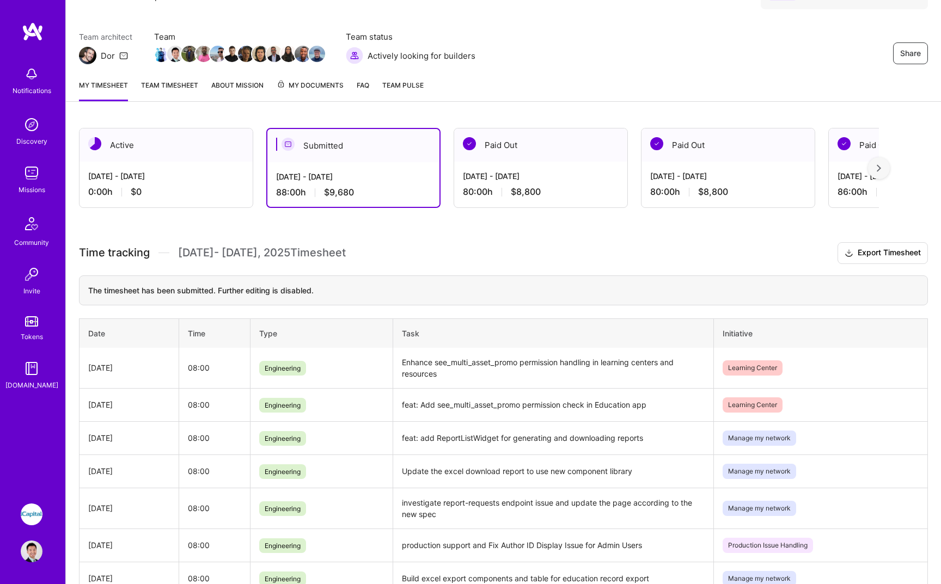
click at [495, 388] on td "feat: Add see_multi_asset_promo permission check in Education app" at bounding box center [553, 404] width 321 height 33
